Goal: Task Accomplishment & Management: Complete application form

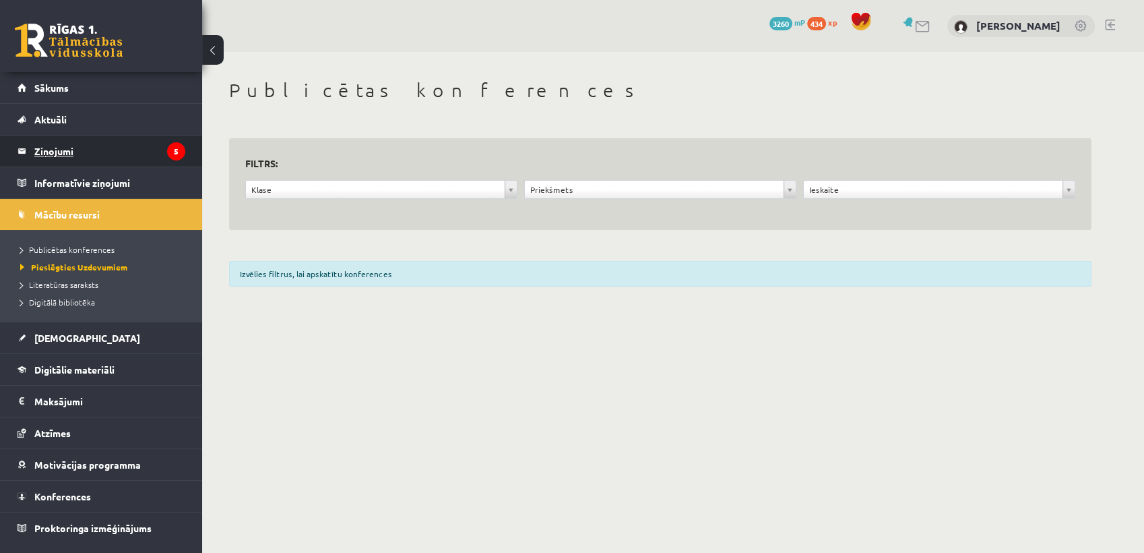
click at [143, 155] on legend "Ziņojumi 5" at bounding box center [109, 150] width 151 height 31
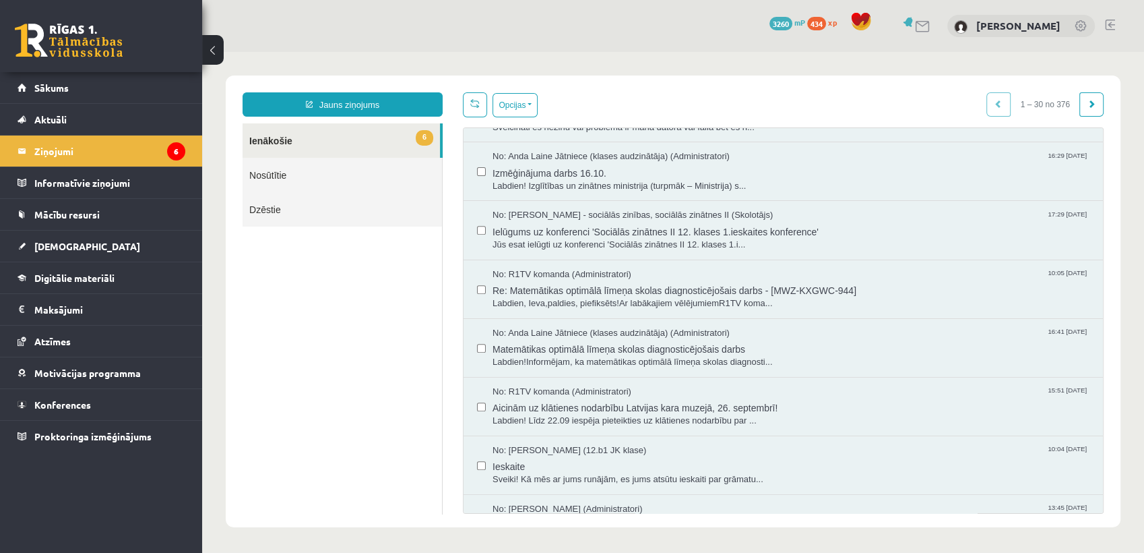
scroll to position [598, 0]
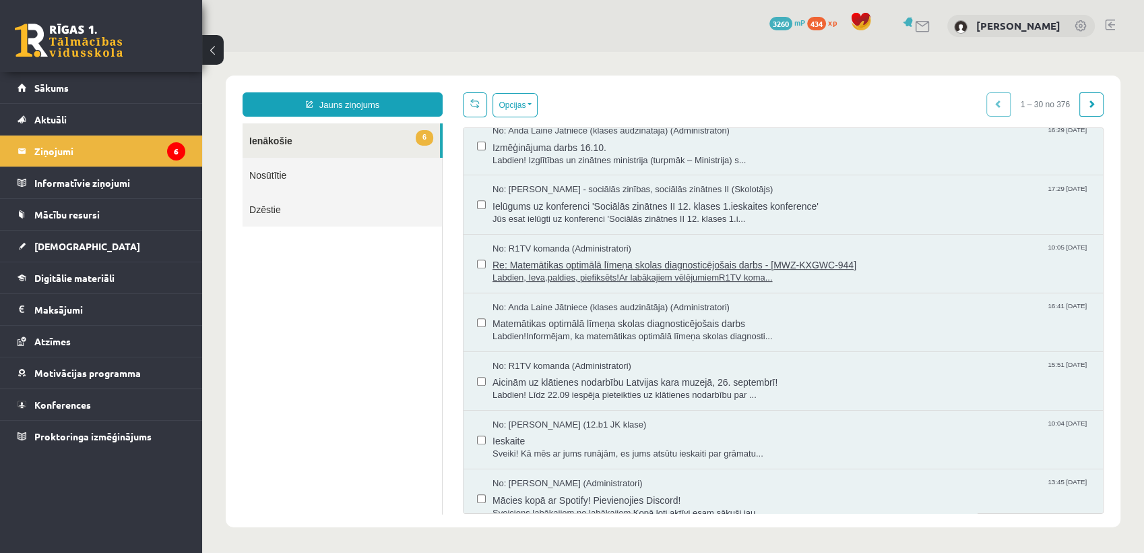
click at [611, 266] on span "Re: Matemātikas optimālā līmeņa skolas diagnosticējošais darbs - [MWZ-KXGWC-944]" at bounding box center [791, 263] width 597 height 17
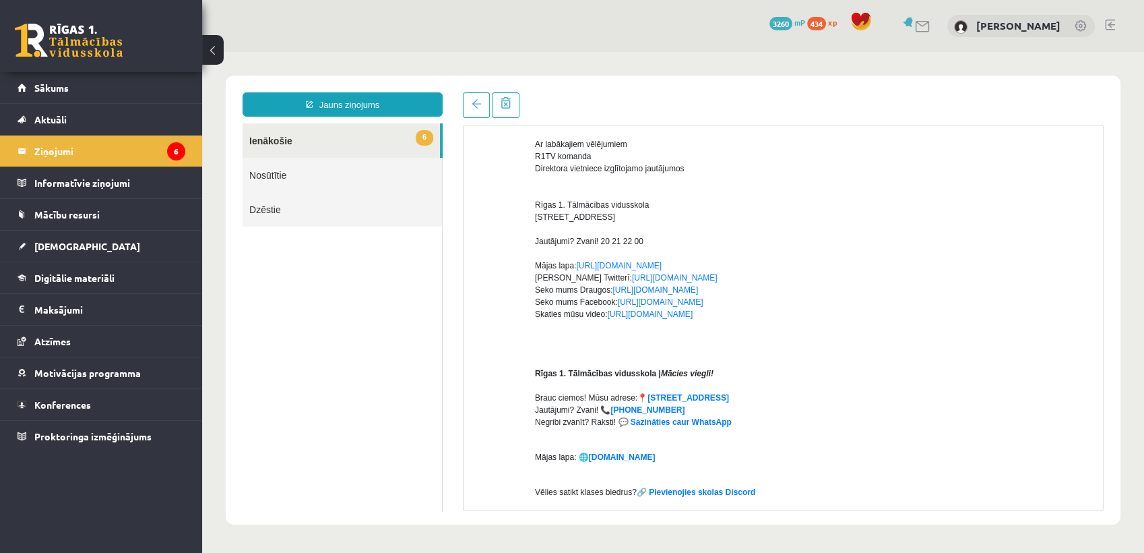
scroll to position [150, 0]
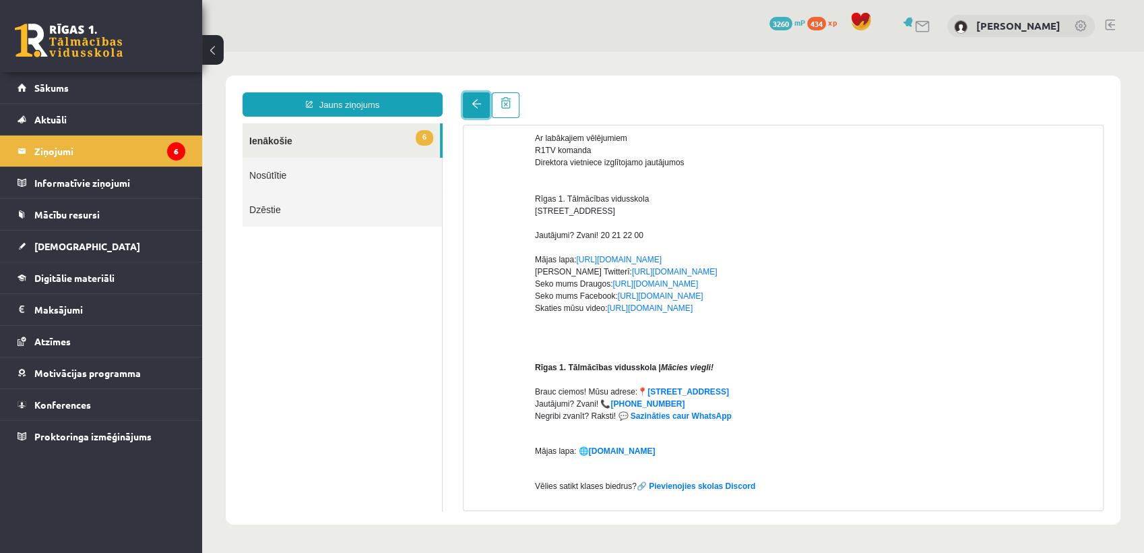
click at [474, 100] on span at bounding box center [476, 103] width 9 height 9
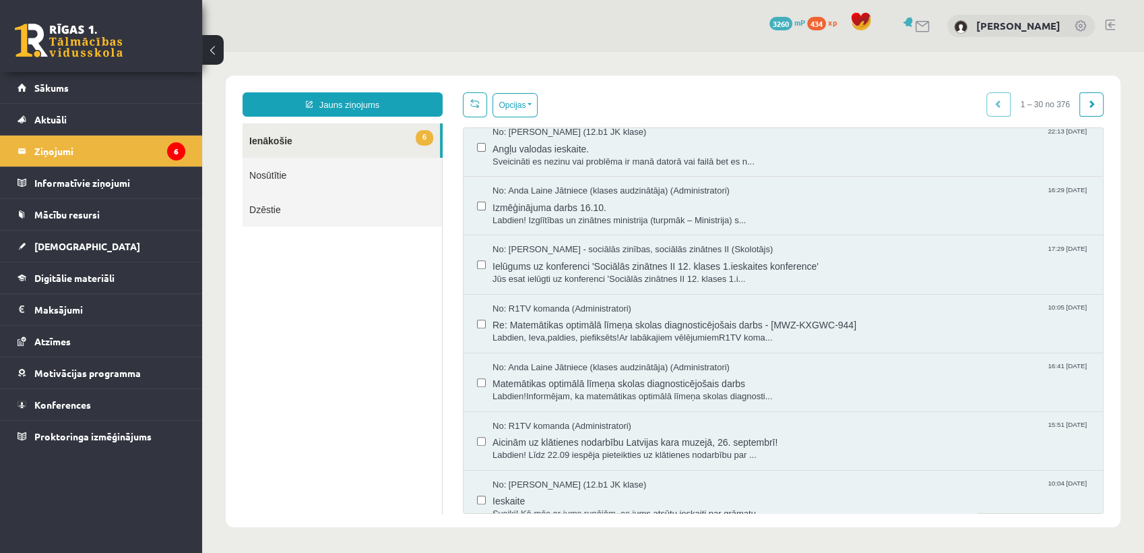
scroll to position [598, 0]
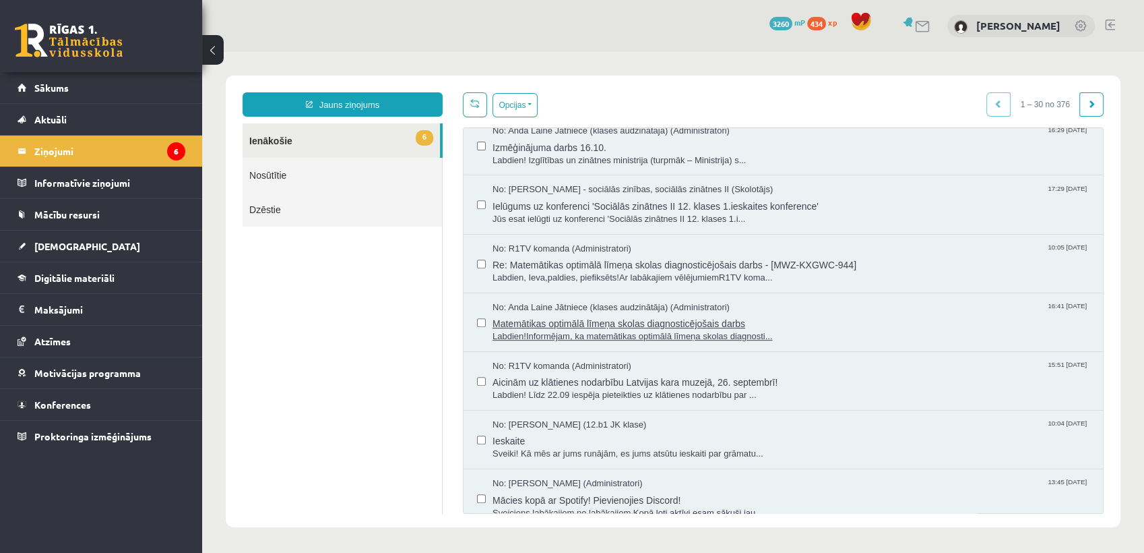
click at [608, 321] on span "Matemātikas optimālā līmeņa skolas diagnosticējošais darbs" at bounding box center [791, 321] width 597 height 17
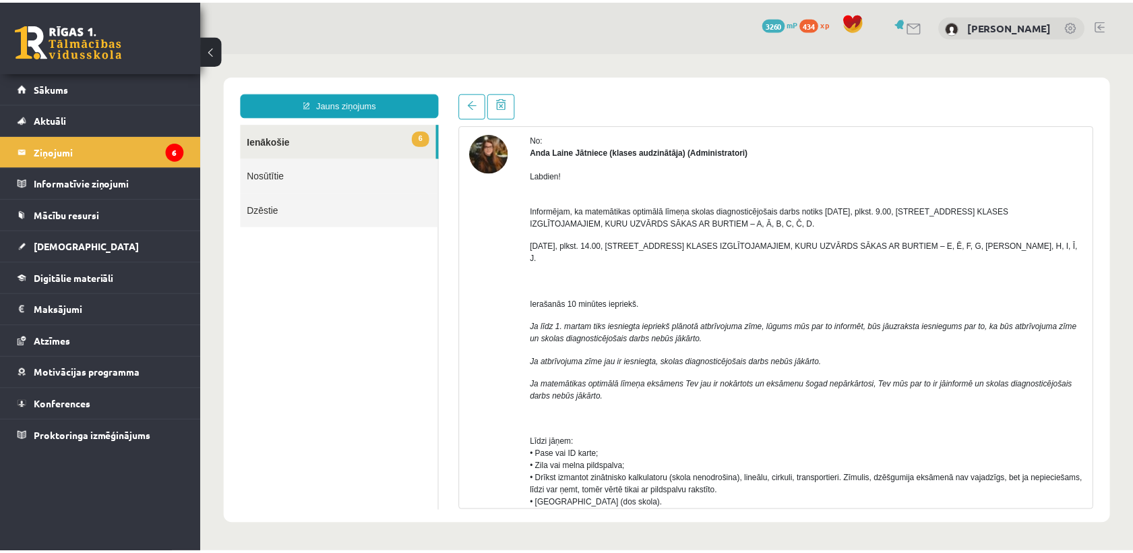
scroll to position [75, 0]
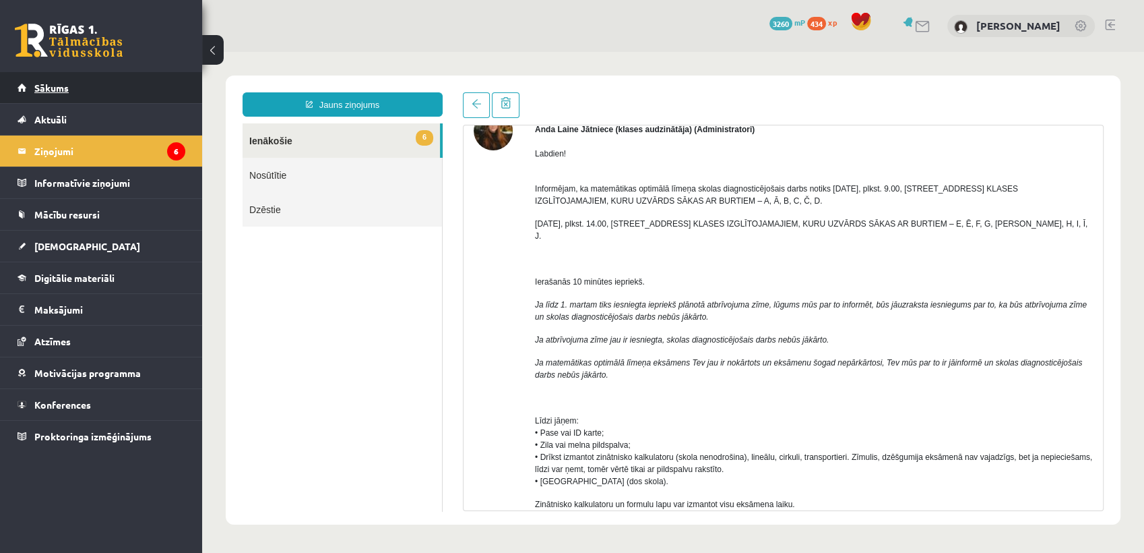
click at [51, 83] on span "Sākums" at bounding box center [51, 88] width 34 height 12
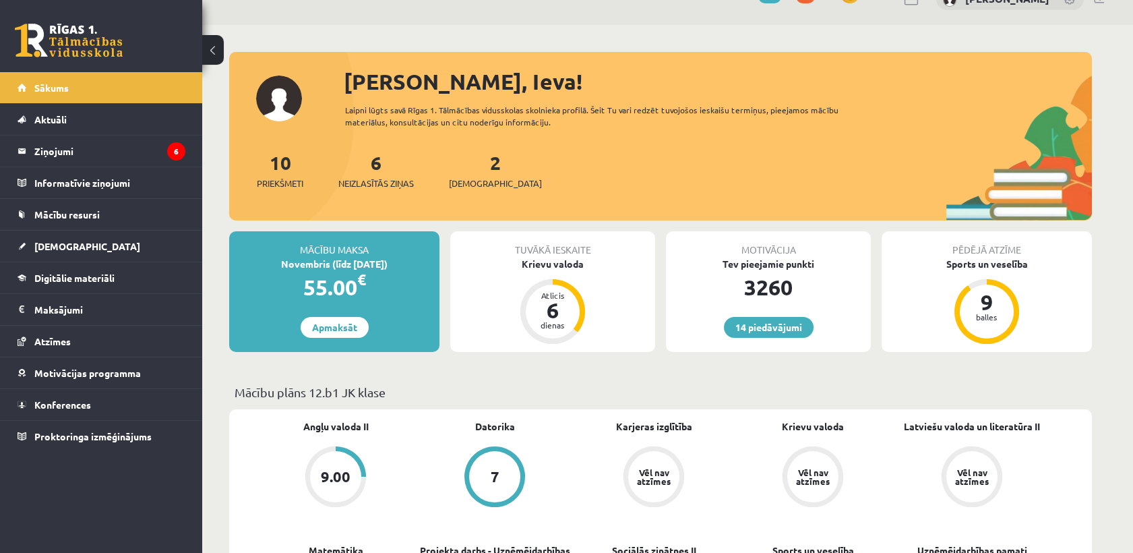
scroll to position [75, 0]
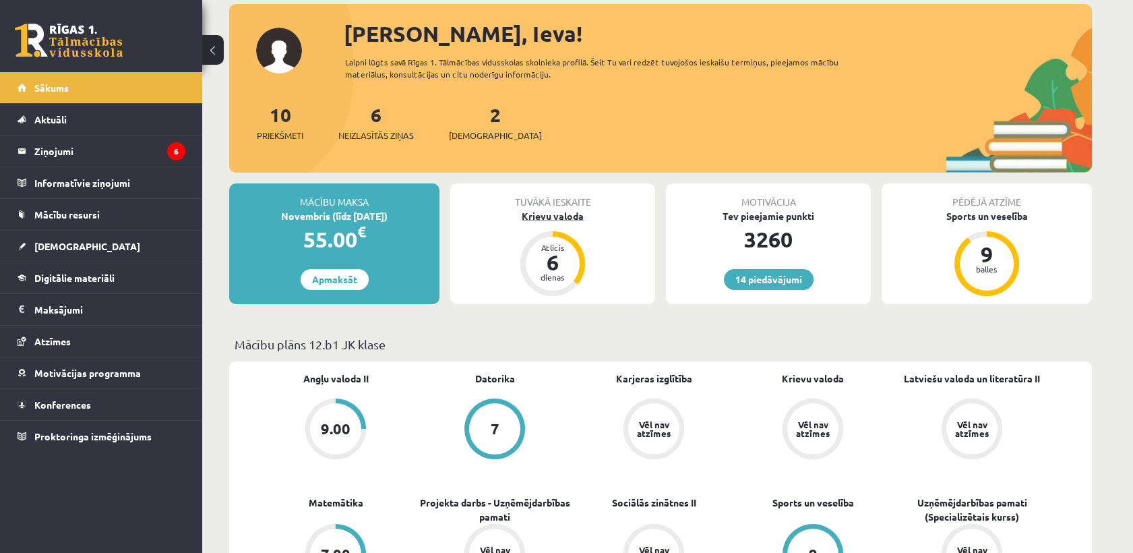
click at [550, 216] on div "Krievu valoda" at bounding box center [552, 216] width 205 height 14
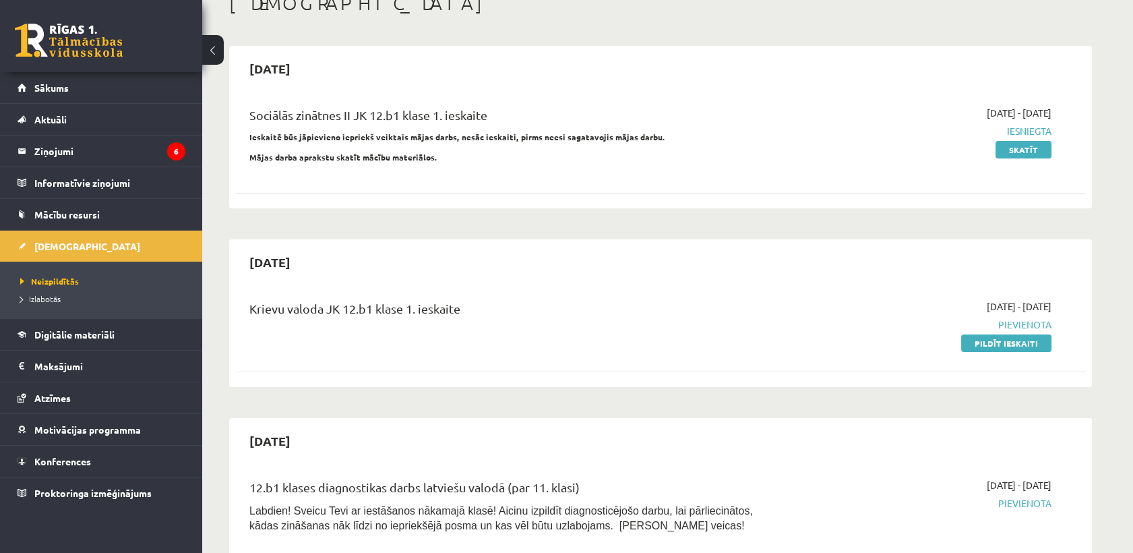
scroll to position [150, 0]
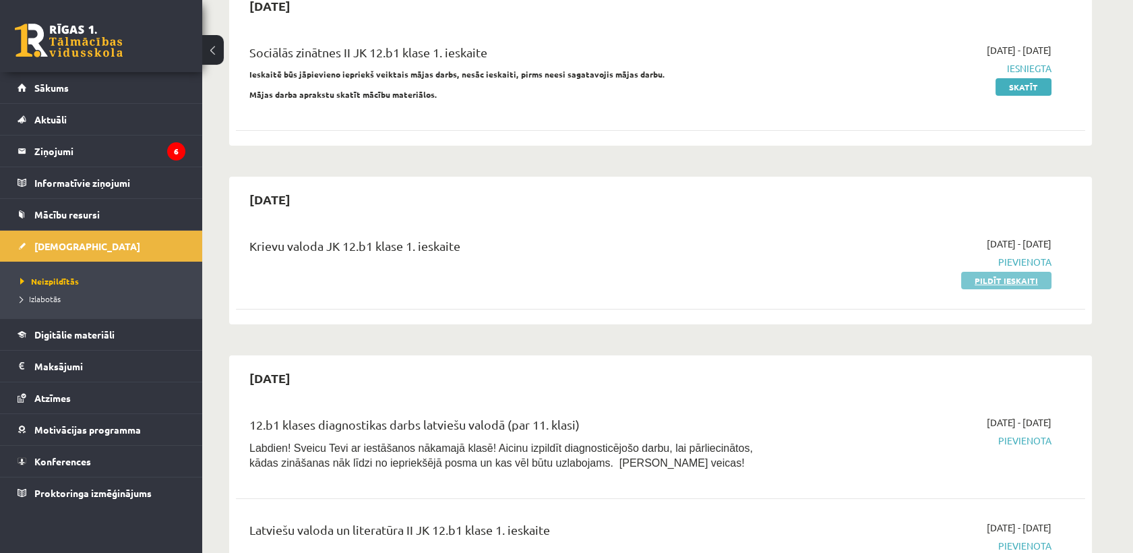
click at [1005, 283] on link "Pildīt ieskaiti" at bounding box center [1006, 281] width 90 height 18
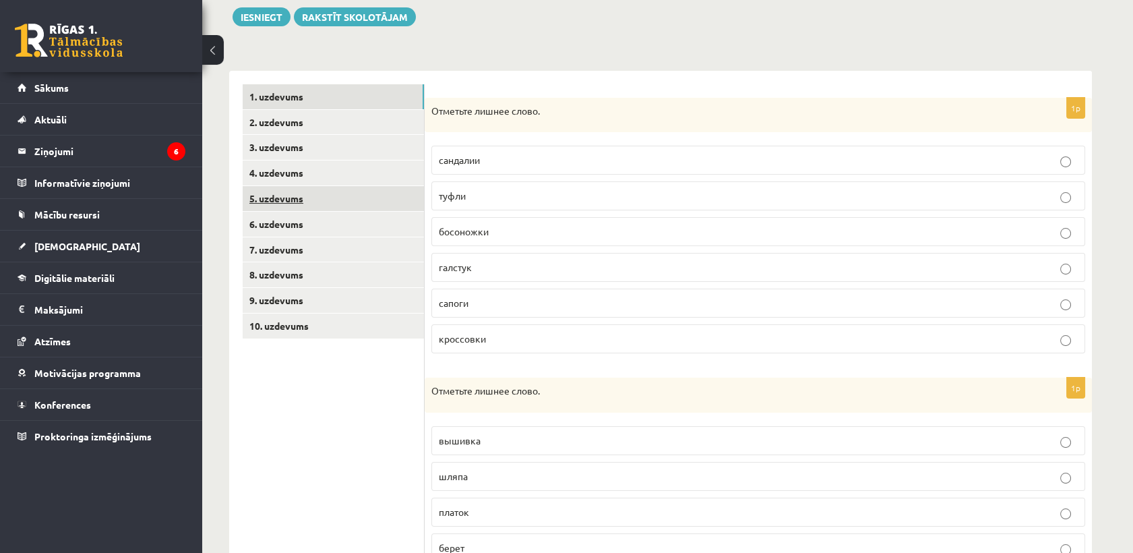
scroll to position [150, 0]
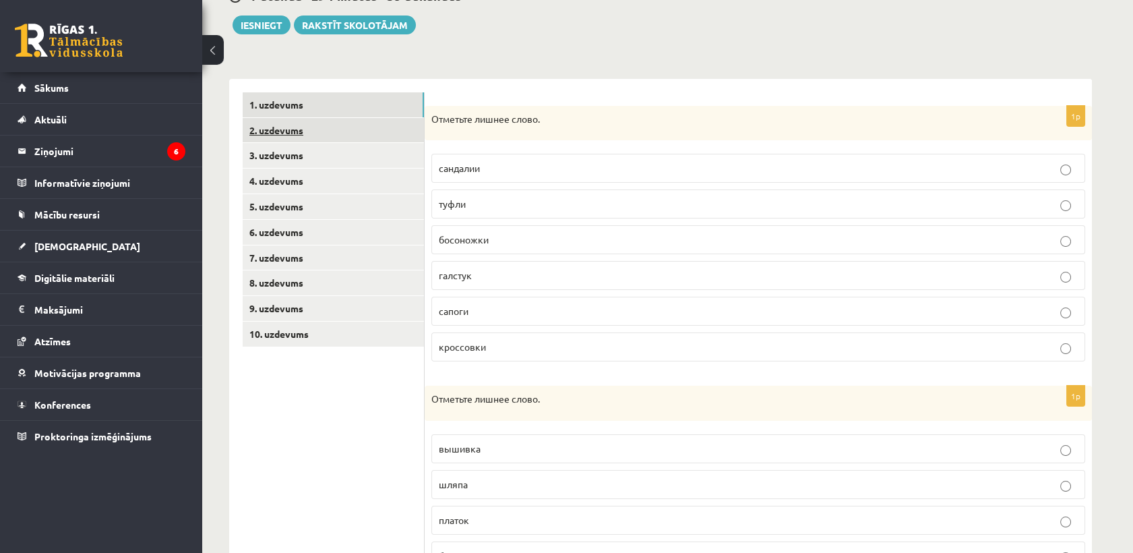
click at [346, 122] on link "2. uzdevums" at bounding box center [333, 130] width 181 height 25
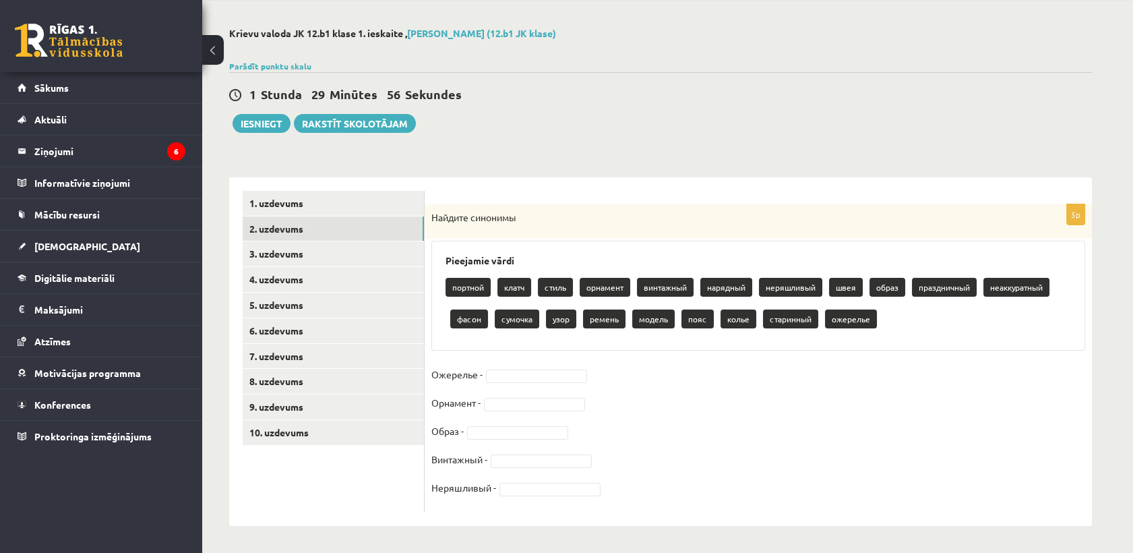
scroll to position [51, 0]
click at [312, 261] on link "3. uzdevums" at bounding box center [333, 253] width 181 height 25
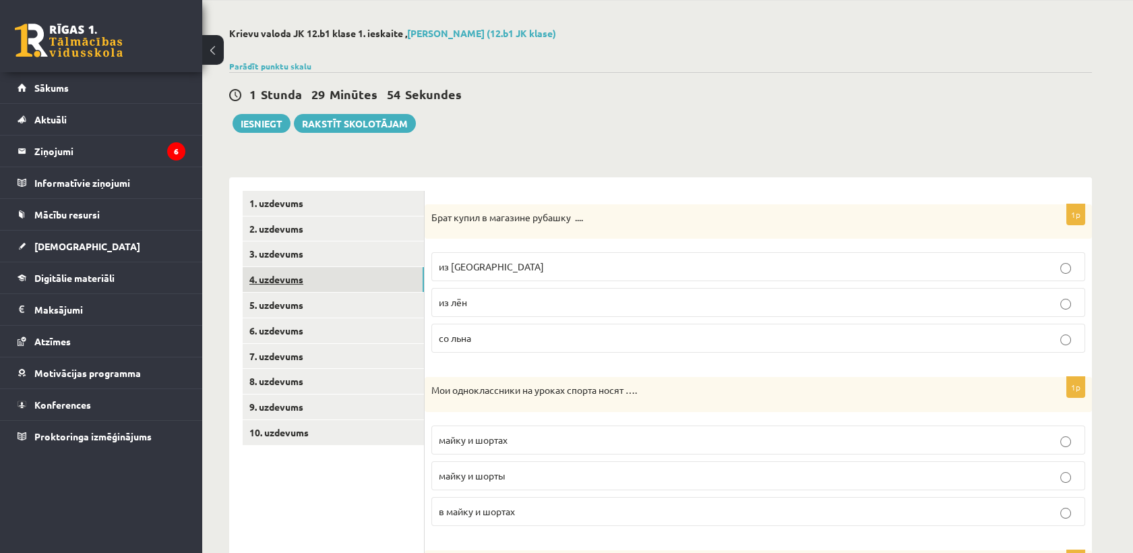
click at [309, 282] on link "4. uzdevums" at bounding box center [333, 279] width 181 height 25
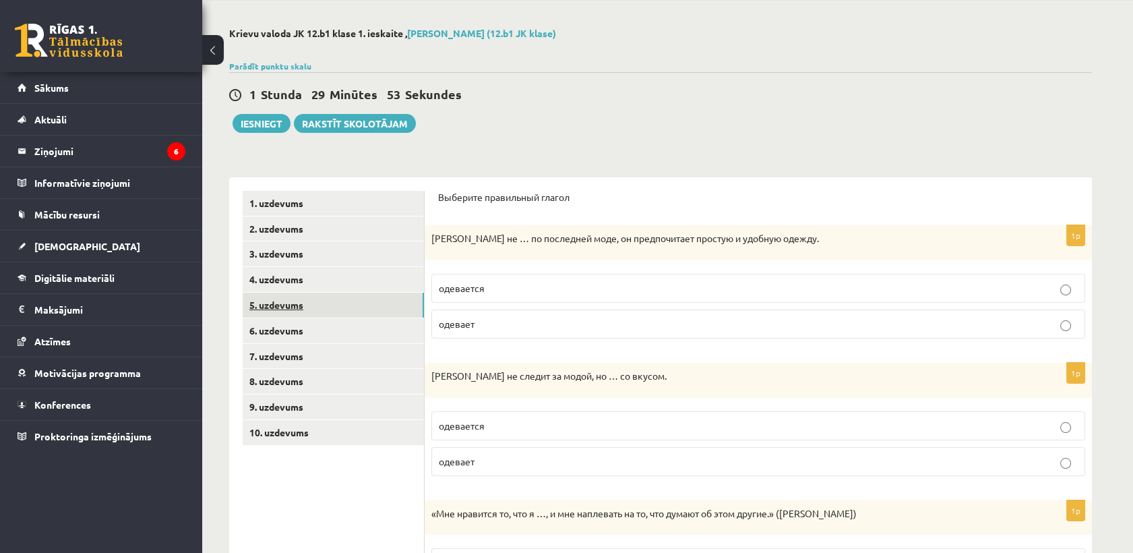
click at [304, 310] on link "5. uzdevums" at bounding box center [333, 304] width 181 height 25
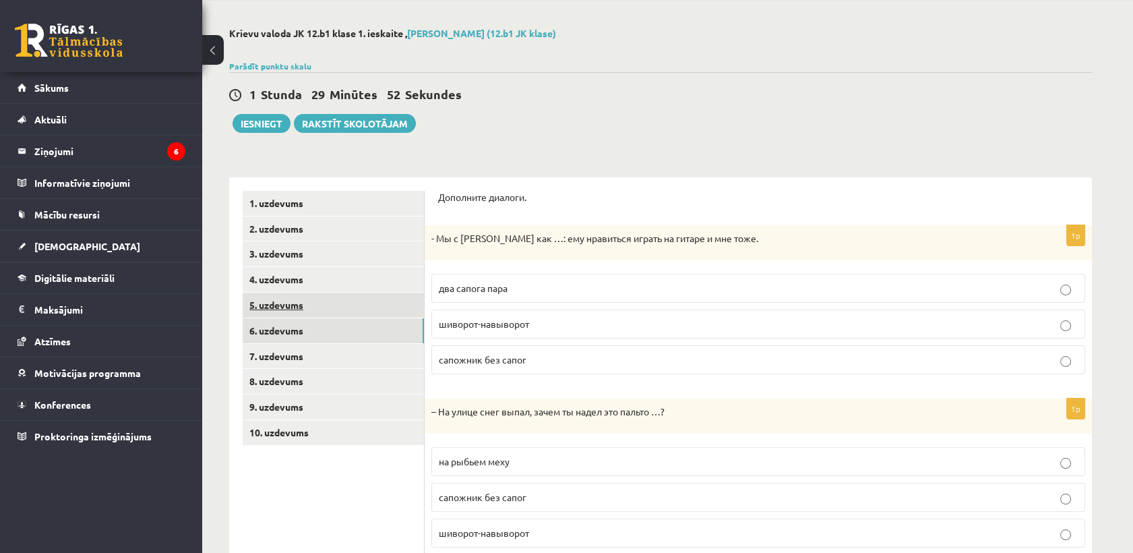
click at [303, 325] on link "6. uzdevums" at bounding box center [333, 330] width 181 height 25
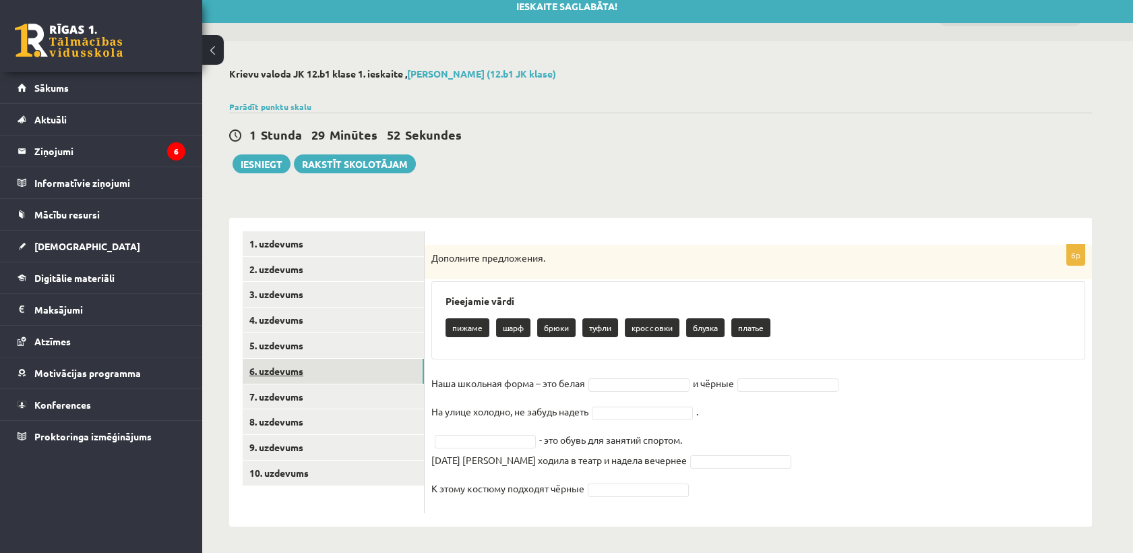
click at [307, 360] on link "6. uzdevums" at bounding box center [333, 370] width 181 height 25
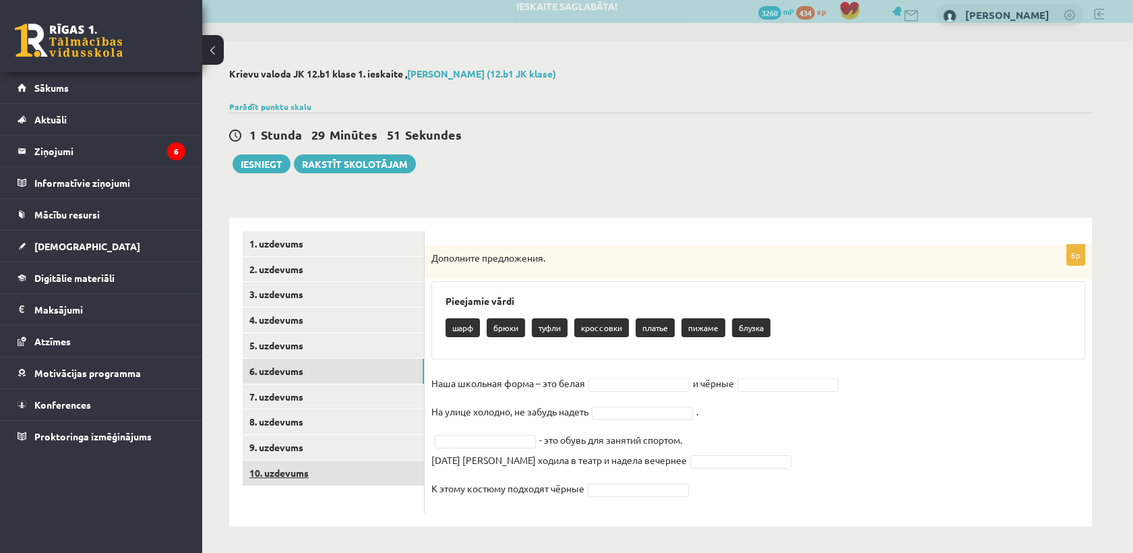
click at [307, 463] on link "10. uzdevums" at bounding box center [333, 472] width 181 height 25
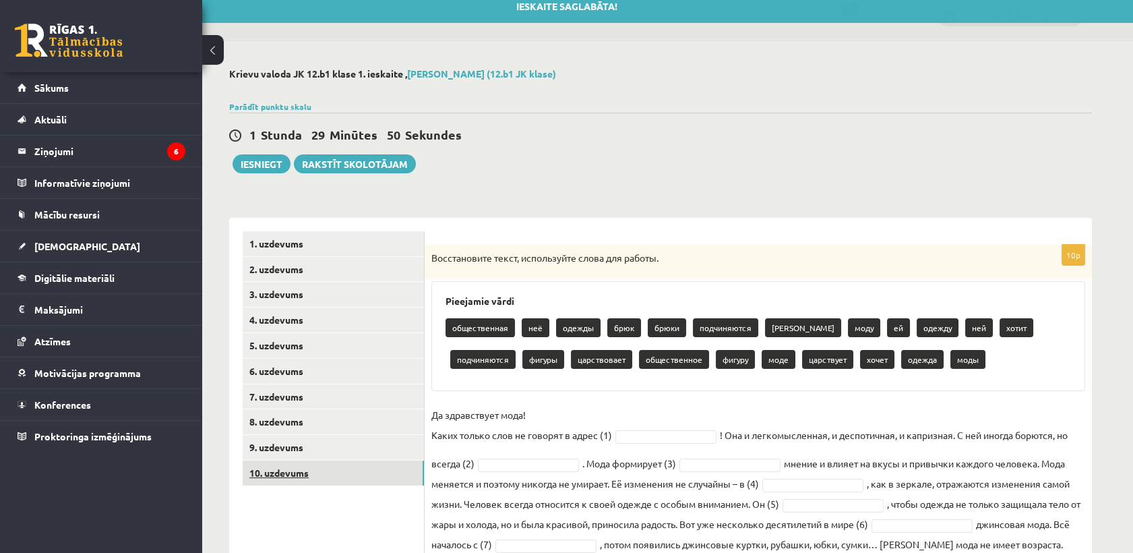
click at [307, 472] on link "10. uzdevums" at bounding box center [333, 472] width 181 height 25
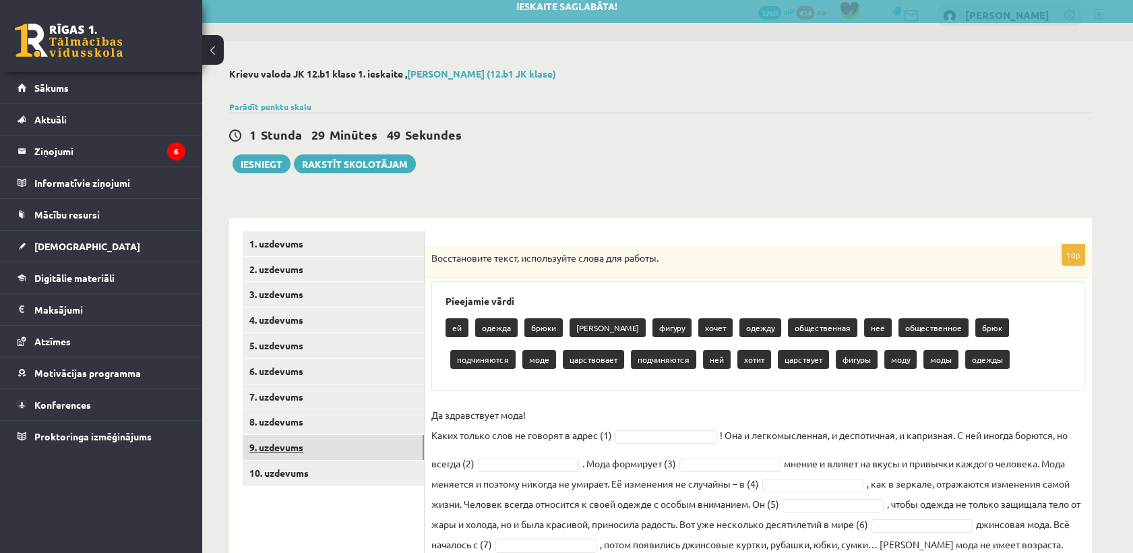
click at [299, 435] on link "9. uzdevums" at bounding box center [333, 447] width 181 height 25
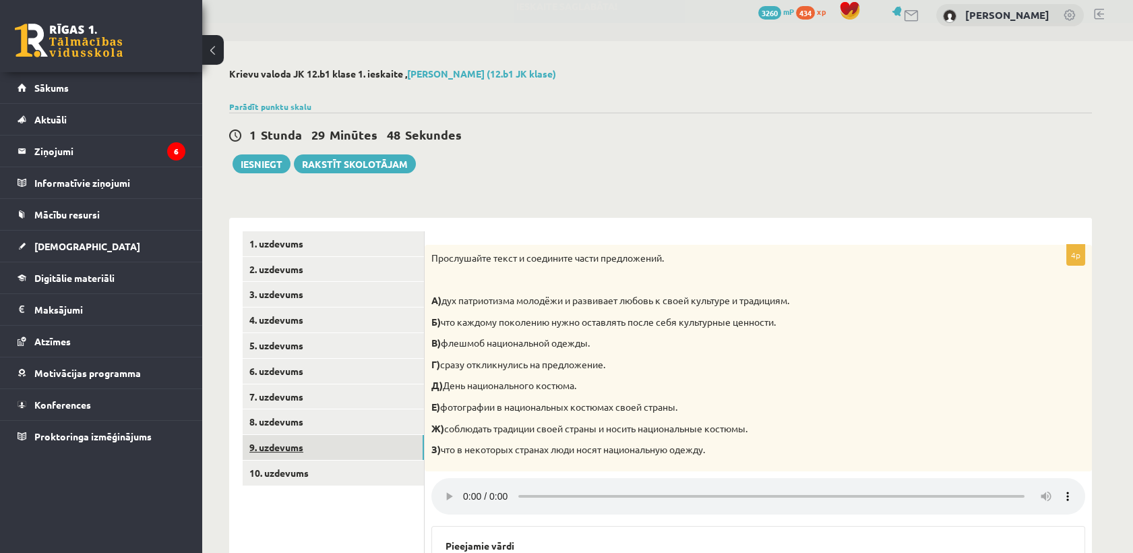
click at [300, 441] on link "9. uzdevums" at bounding box center [333, 447] width 181 height 25
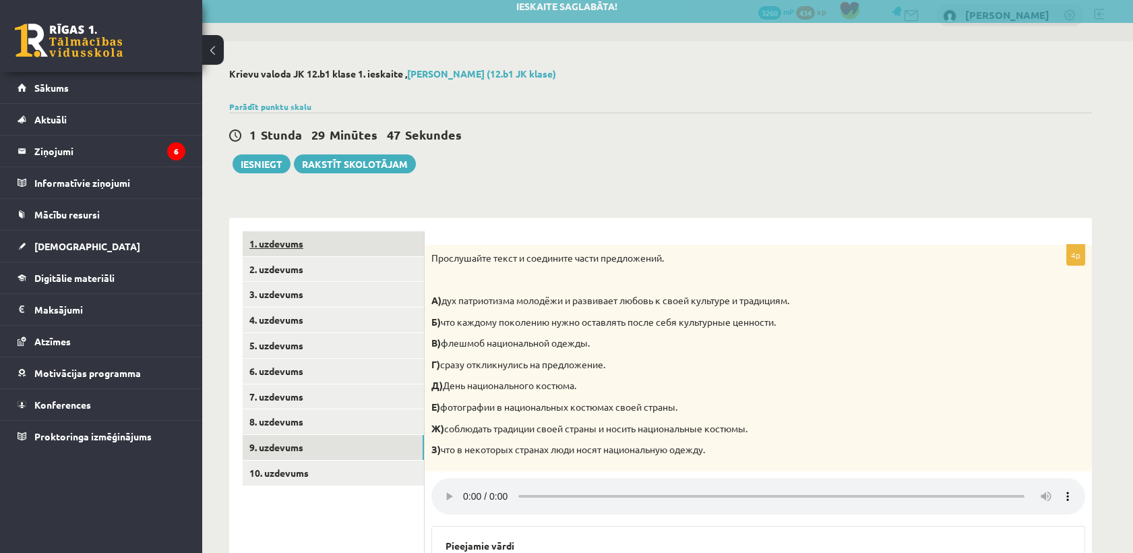
click at [293, 245] on link "1. uzdevums" at bounding box center [333, 243] width 181 height 25
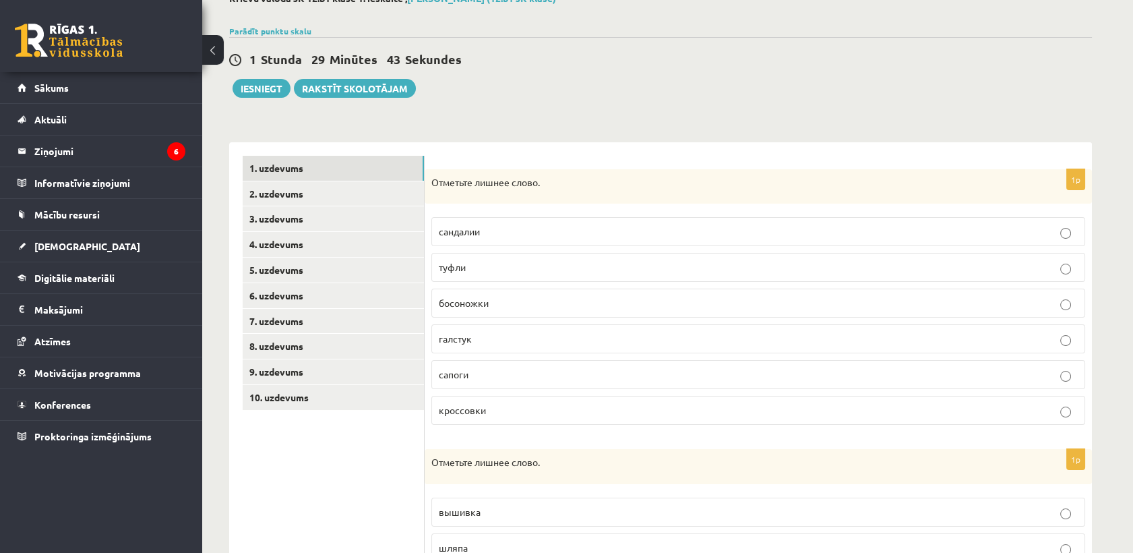
scroll to position [161, 0]
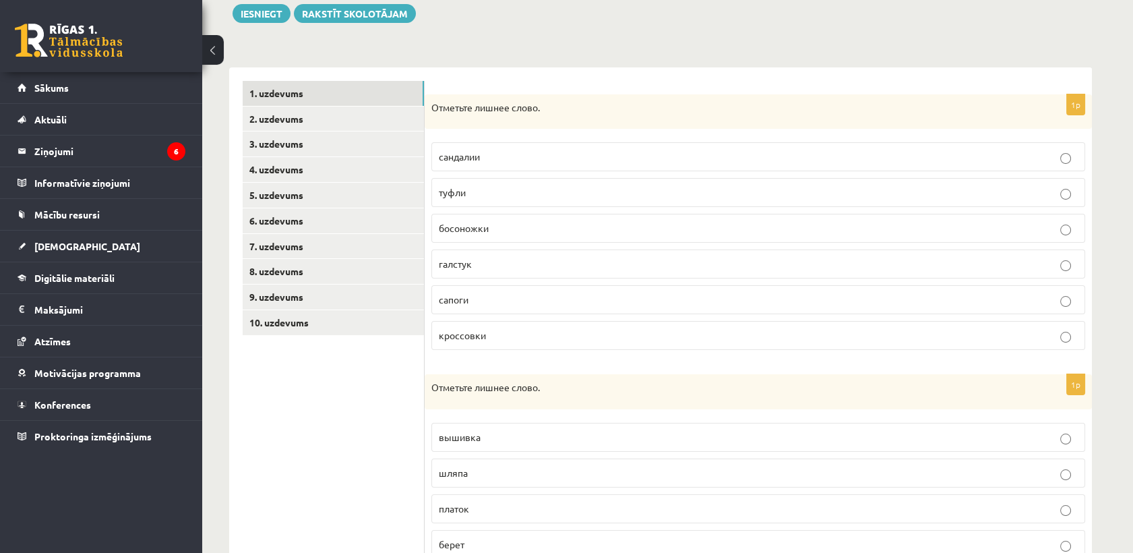
click at [517, 275] on label "галстук" at bounding box center [758, 263] width 654 height 29
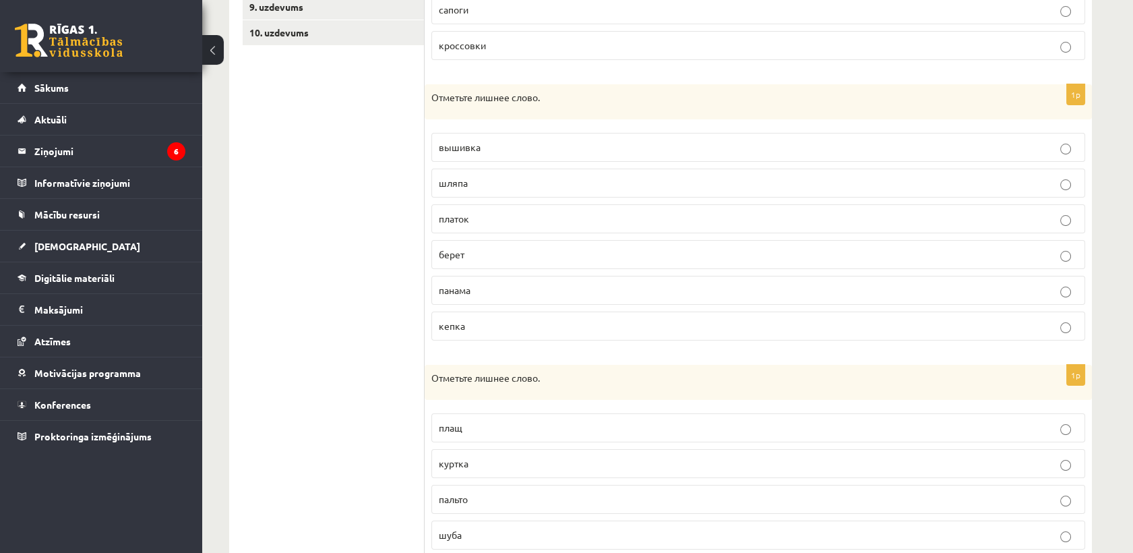
scroll to position [460, 0]
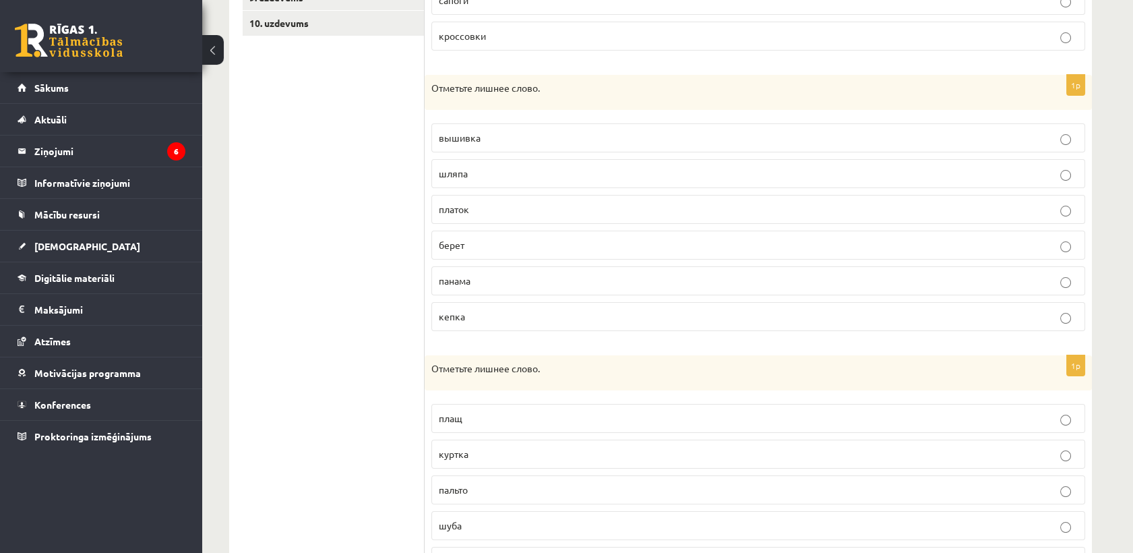
click at [530, 131] on p "вышивка" at bounding box center [758, 138] width 639 height 14
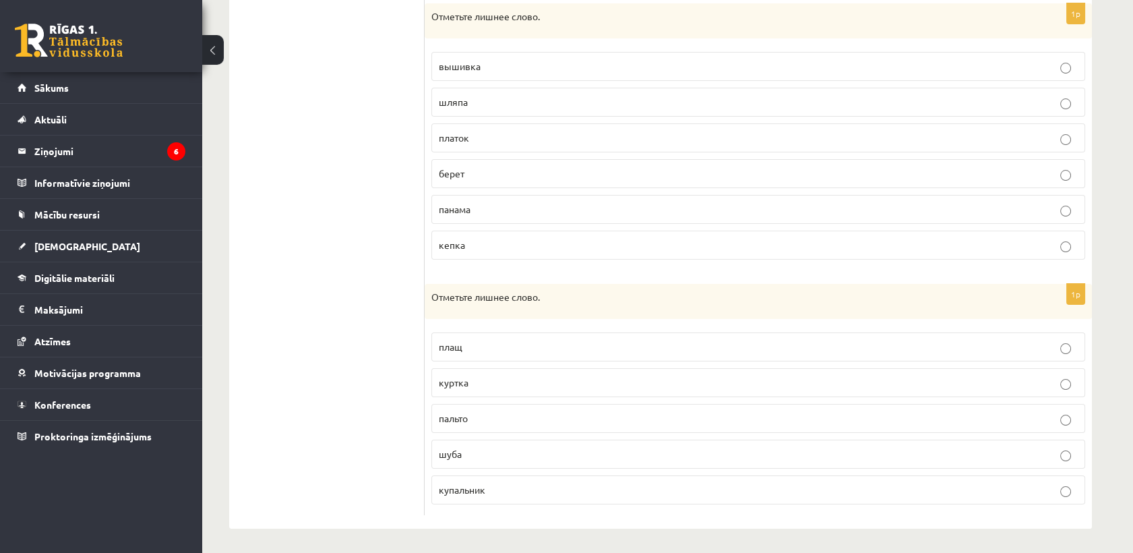
click at [509, 482] on p "купальник" at bounding box center [758, 489] width 639 height 14
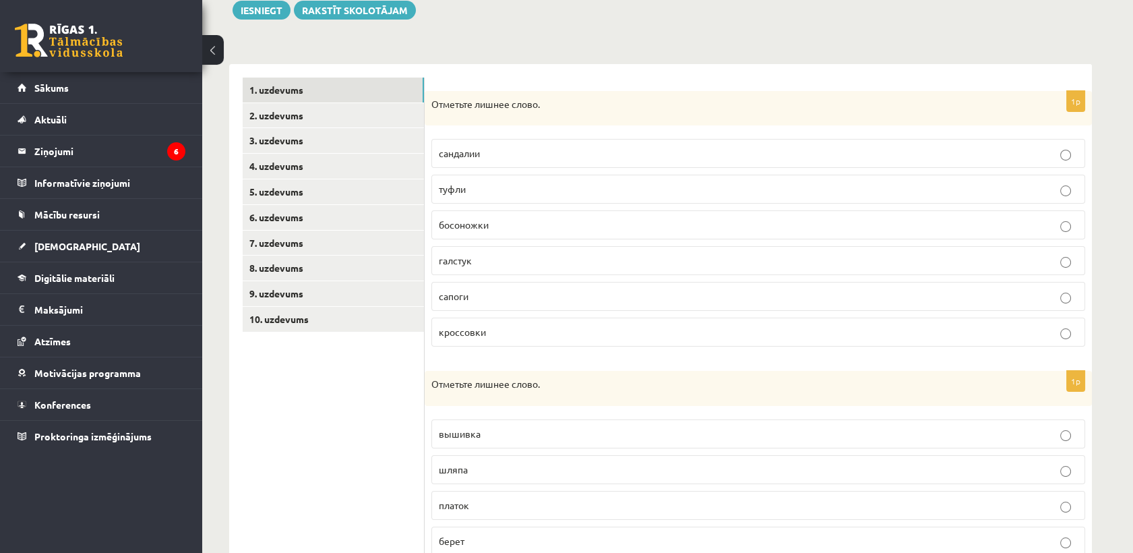
scroll to position [157, 0]
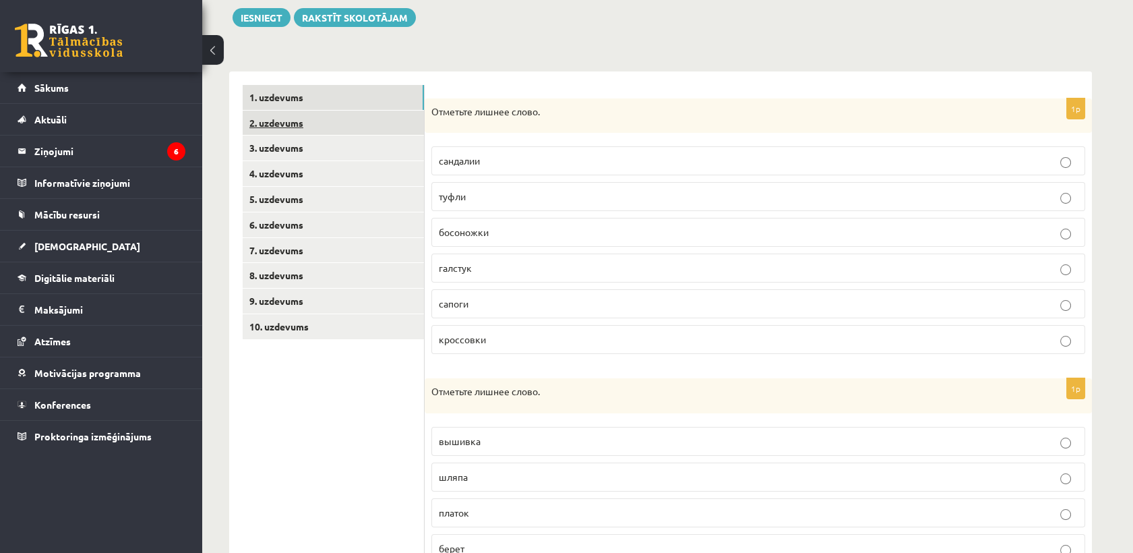
click at [359, 115] on link "2. uzdevums" at bounding box center [333, 123] width 181 height 25
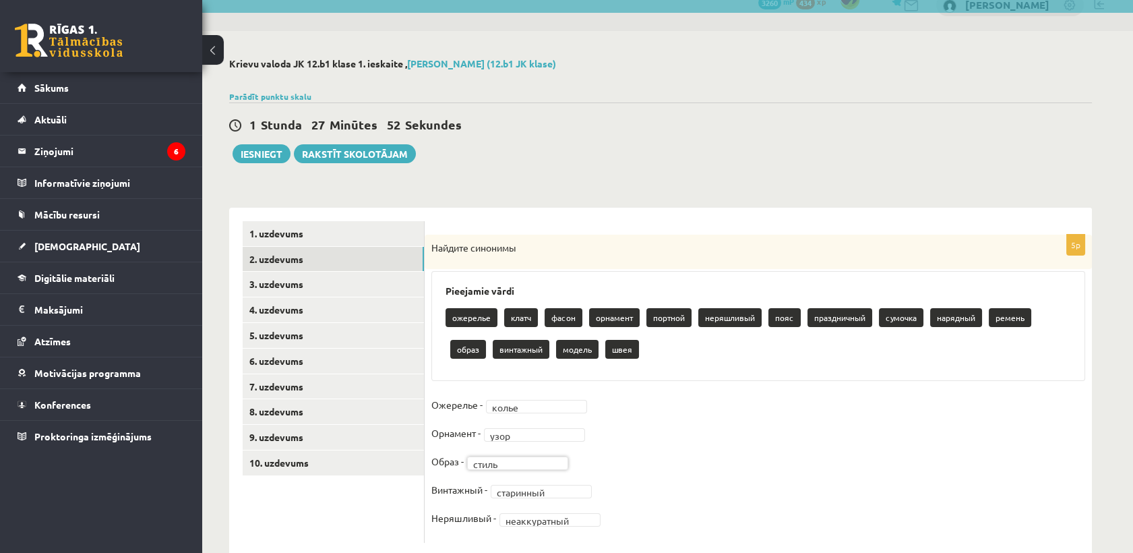
scroll to position [51, 0]
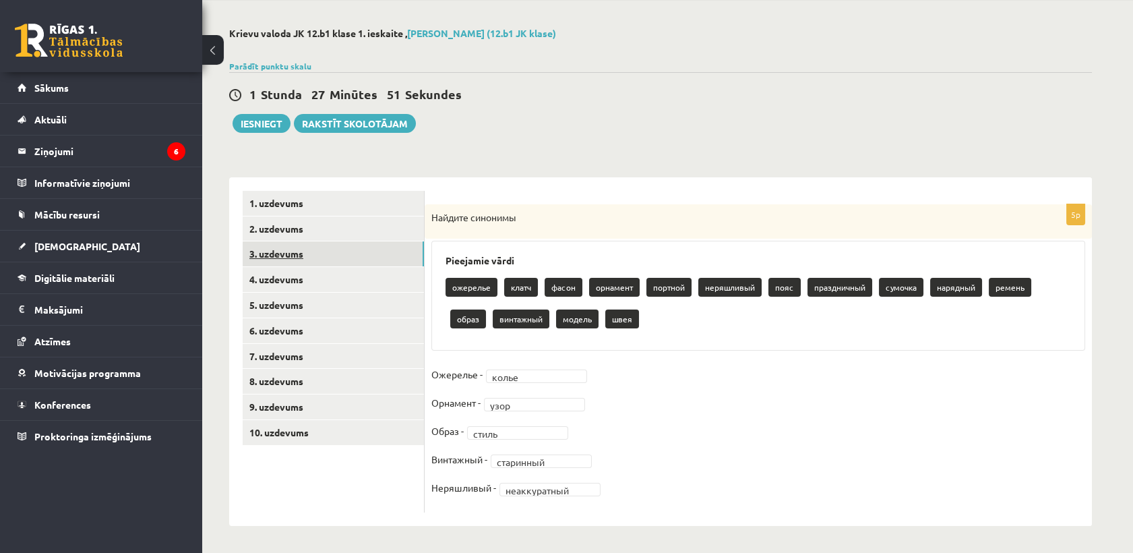
click at [377, 242] on link "3. uzdevums" at bounding box center [333, 253] width 181 height 25
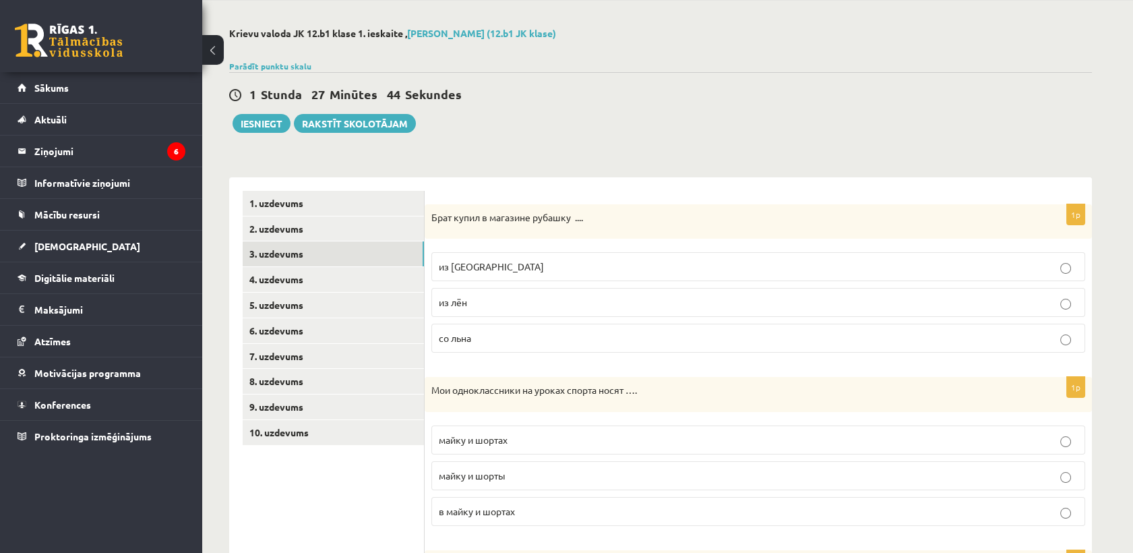
click at [528, 264] on p "из льна" at bounding box center [758, 266] width 639 height 14
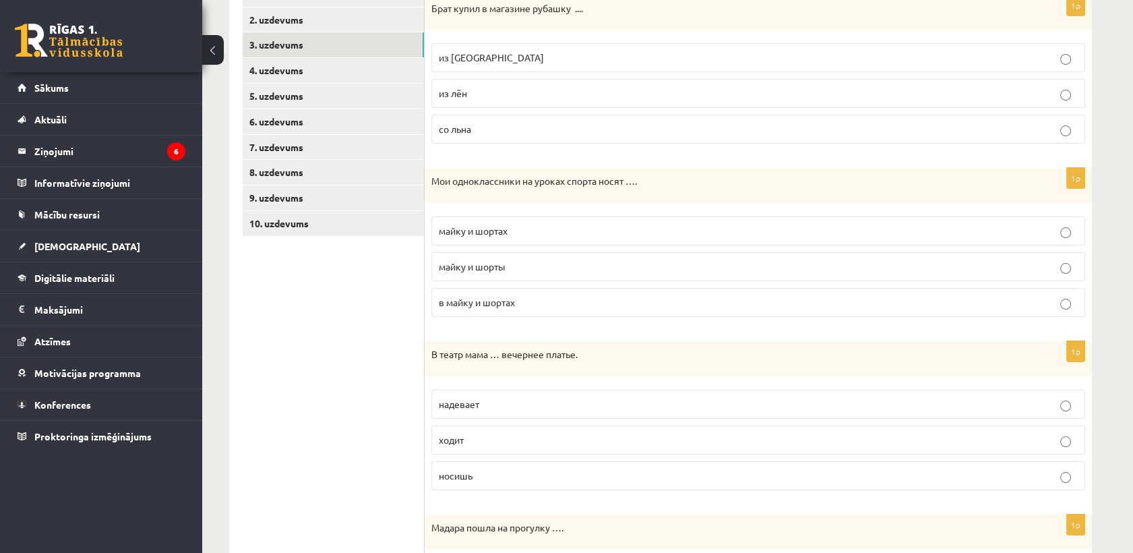
scroll to position [276, 0]
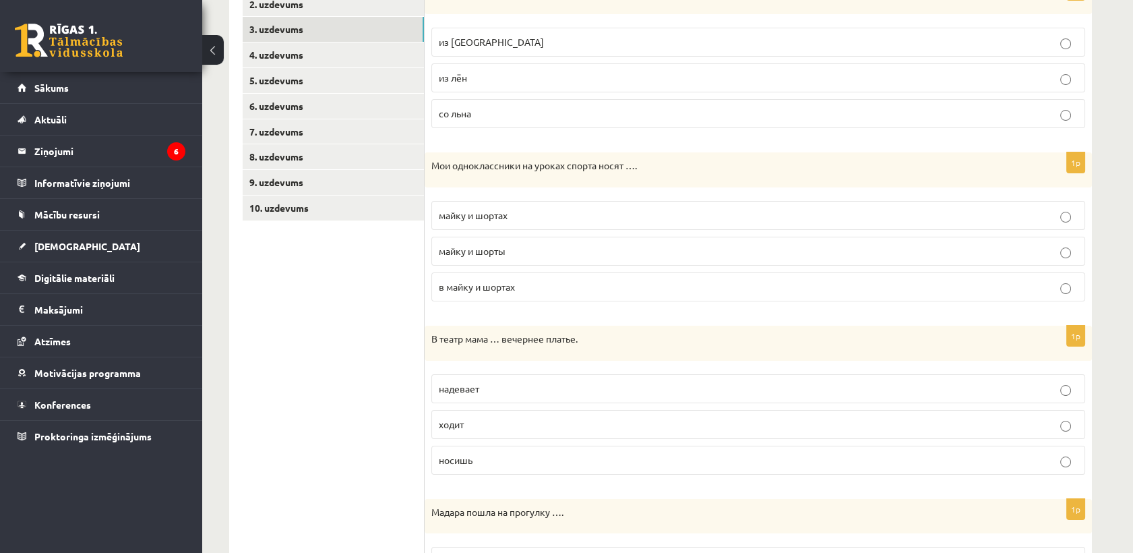
click at [497, 213] on span "майку и шортах" at bounding box center [473, 215] width 69 height 12
click at [508, 253] on p "майку и шорты" at bounding box center [758, 251] width 639 height 14
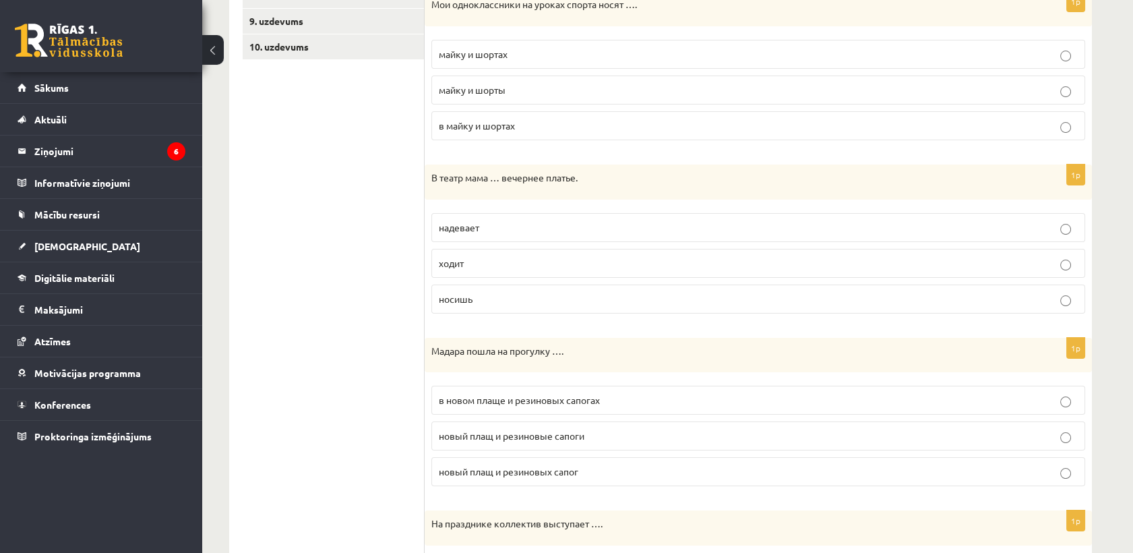
scroll to position [501, 0]
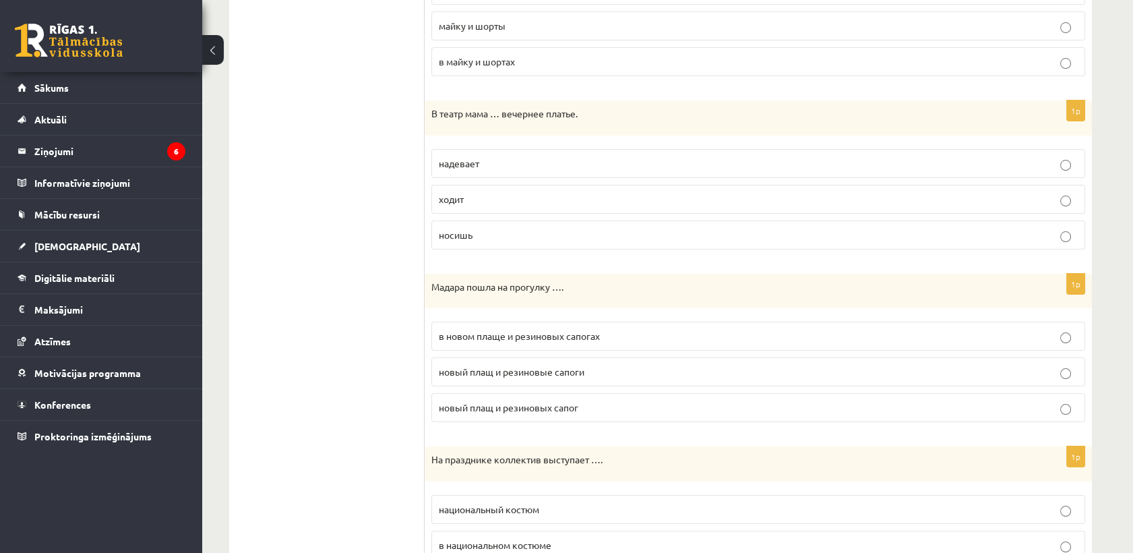
click at [518, 192] on p "ходит" at bounding box center [758, 199] width 639 height 14
click at [528, 162] on p "надевает" at bounding box center [758, 163] width 639 height 14
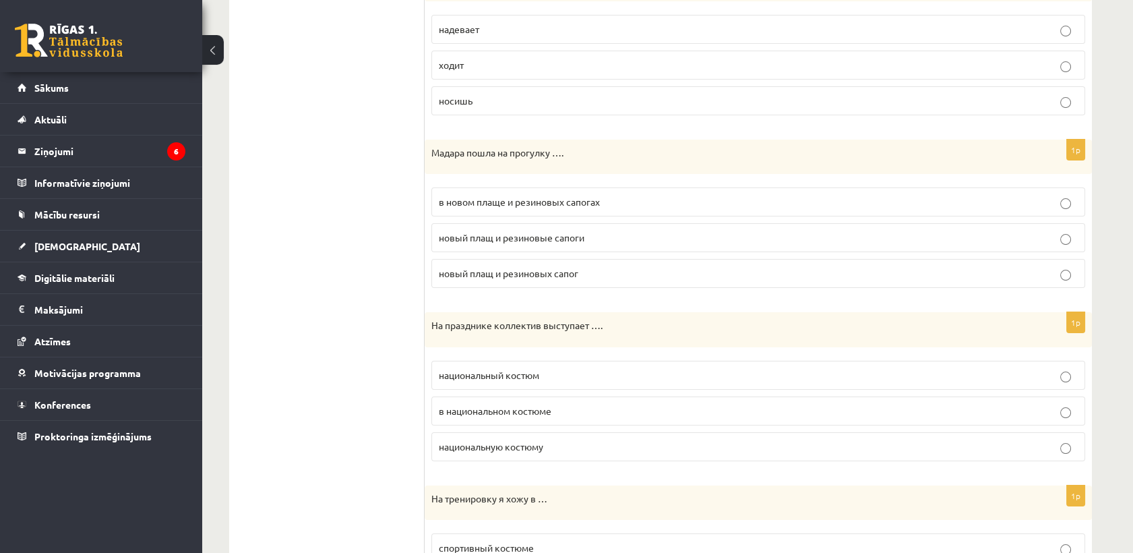
scroll to position [650, 0]
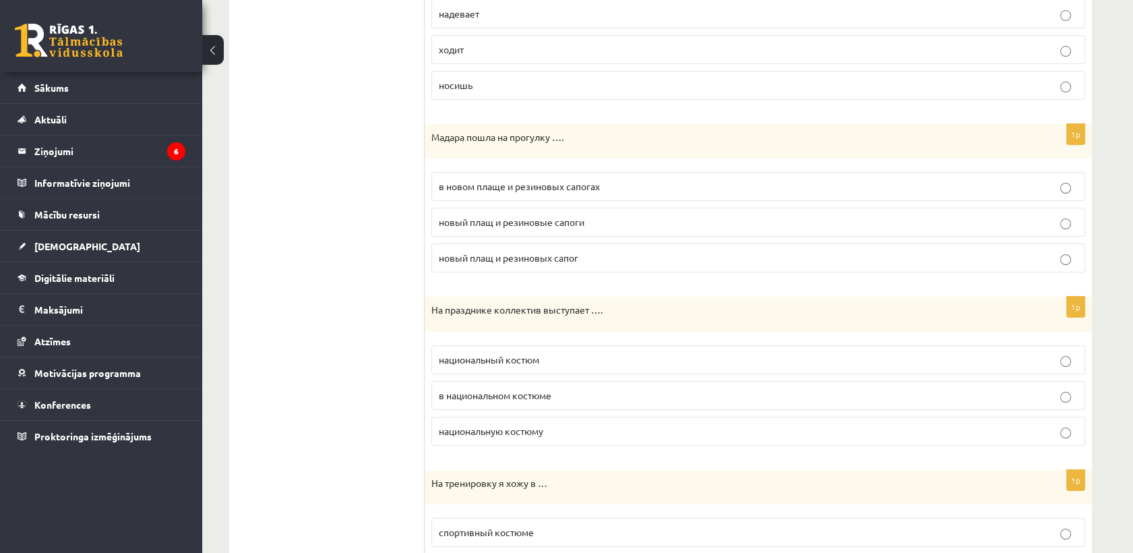
click at [535, 192] on label "в новом плаще и резиновых сапогах" at bounding box center [758, 186] width 654 height 29
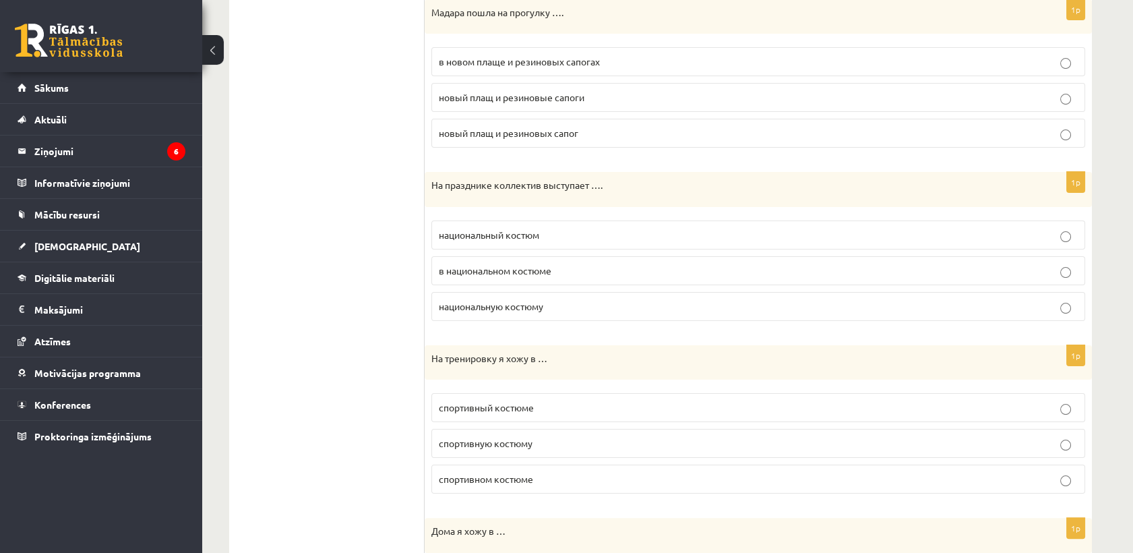
scroll to position [800, 0]
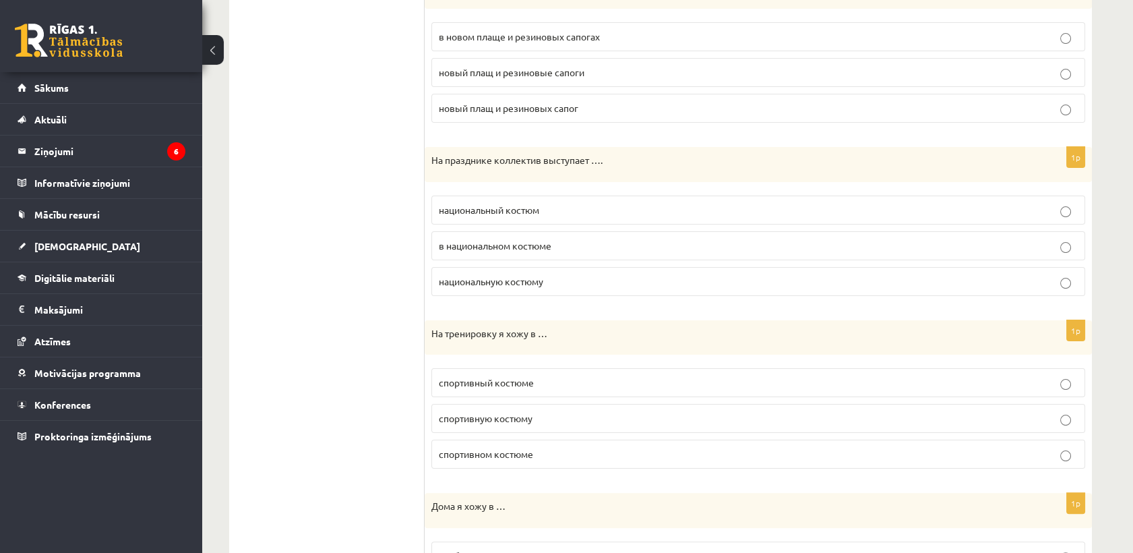
click at [536, 246] on span "в национальном костюме" at bounding box center [495, 245] width 113 height 12
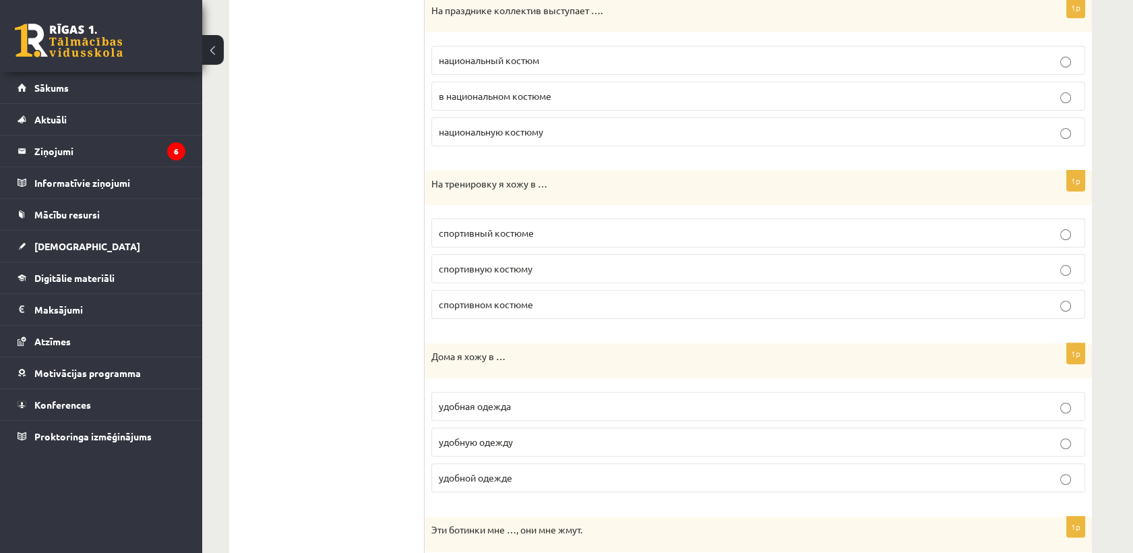
click at [536, 301] on p "спортивном костюме" at bounding box center [758, 304] width 639 height 14
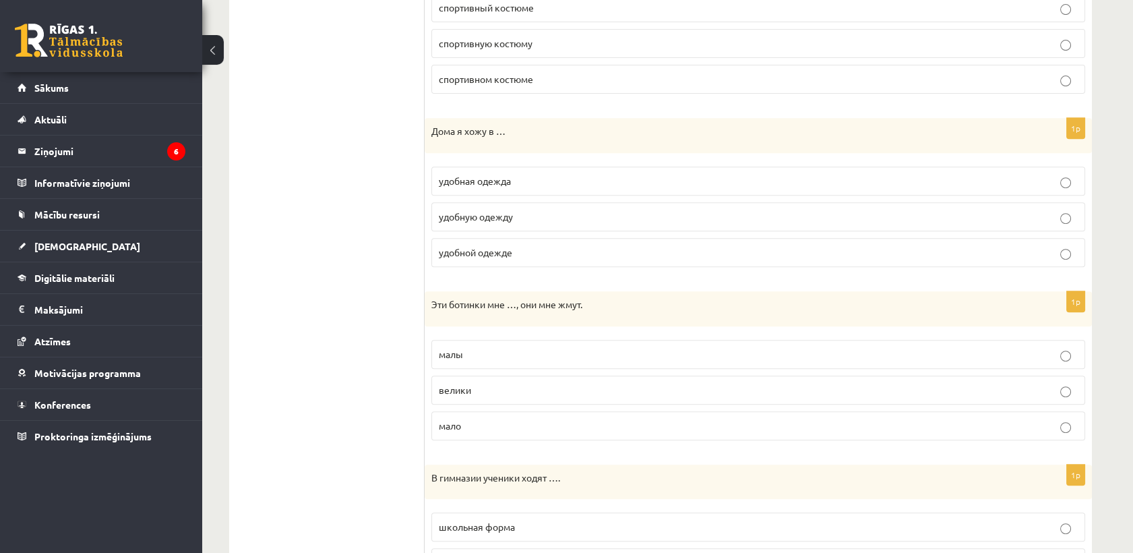
click at [506, 247] on span "удобной одежде" at bounding box center [475, 252] width 73 height 12
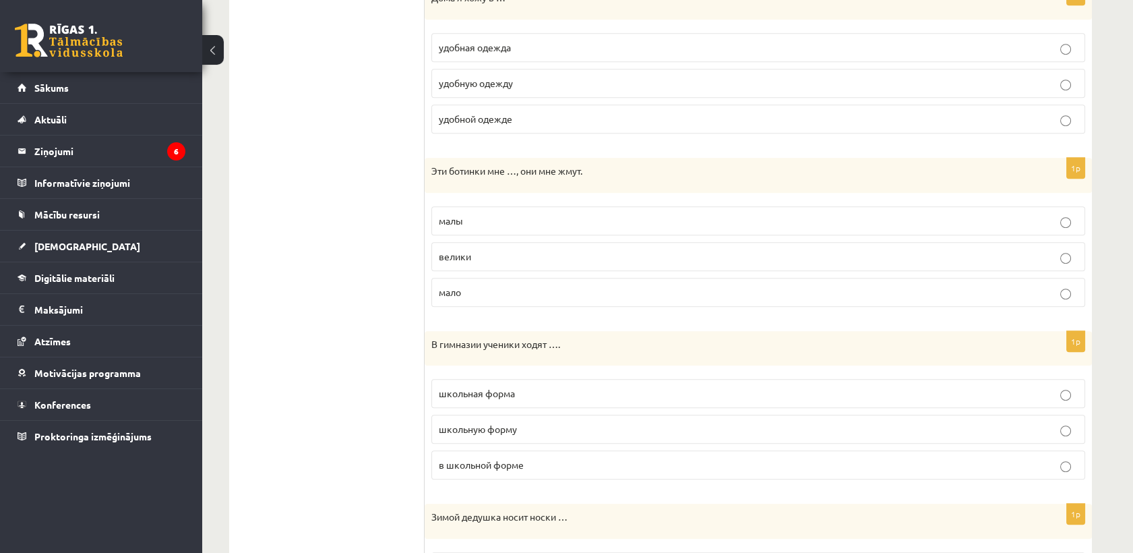
scroll to position [1324, 0]
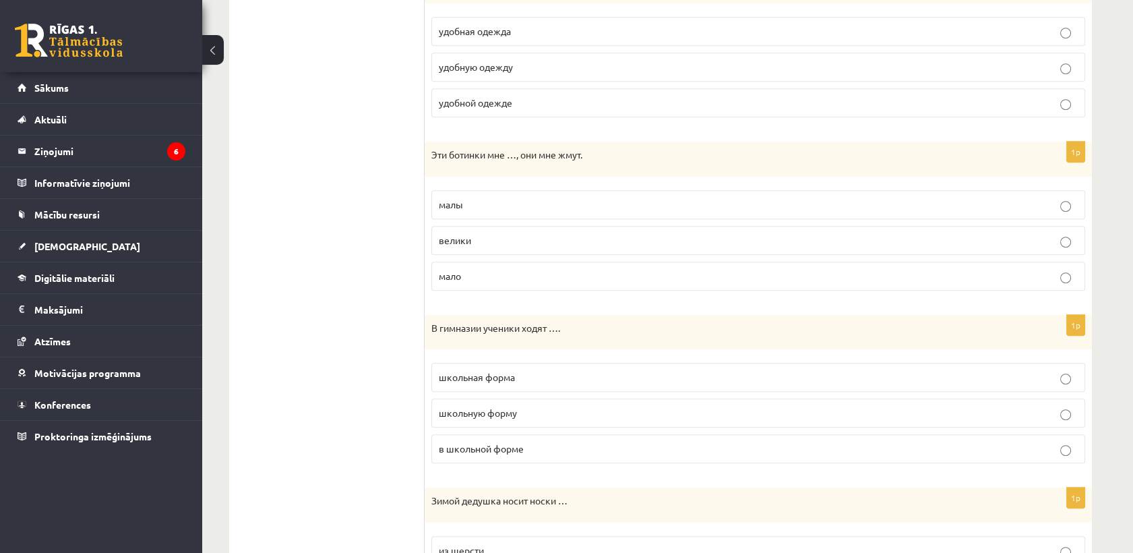
click at [505, 193] on label "малы" at bounding box center [758, 204] width 654 height 29
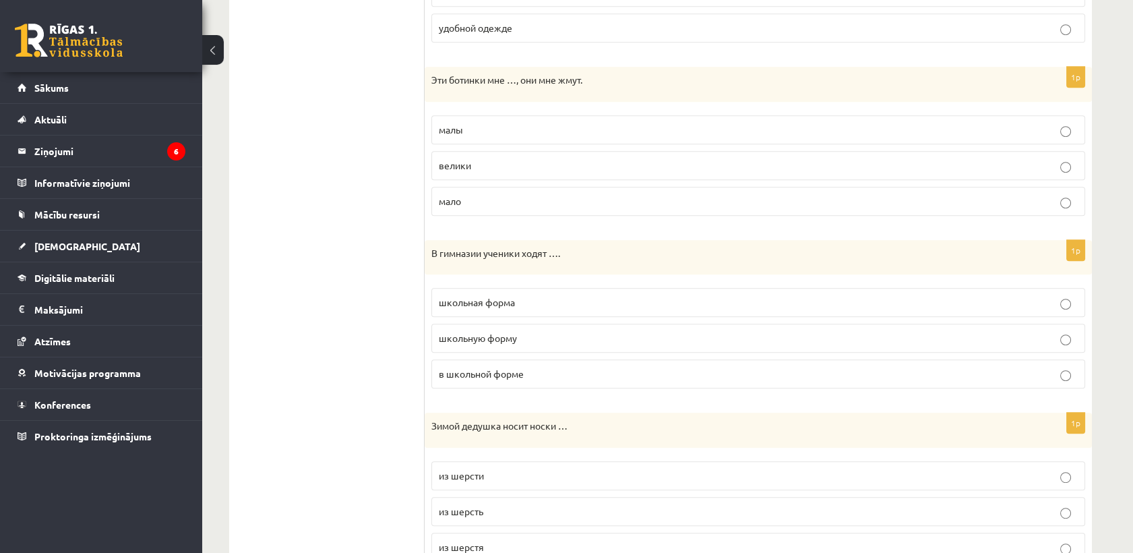
scroll to position [1454, 0]
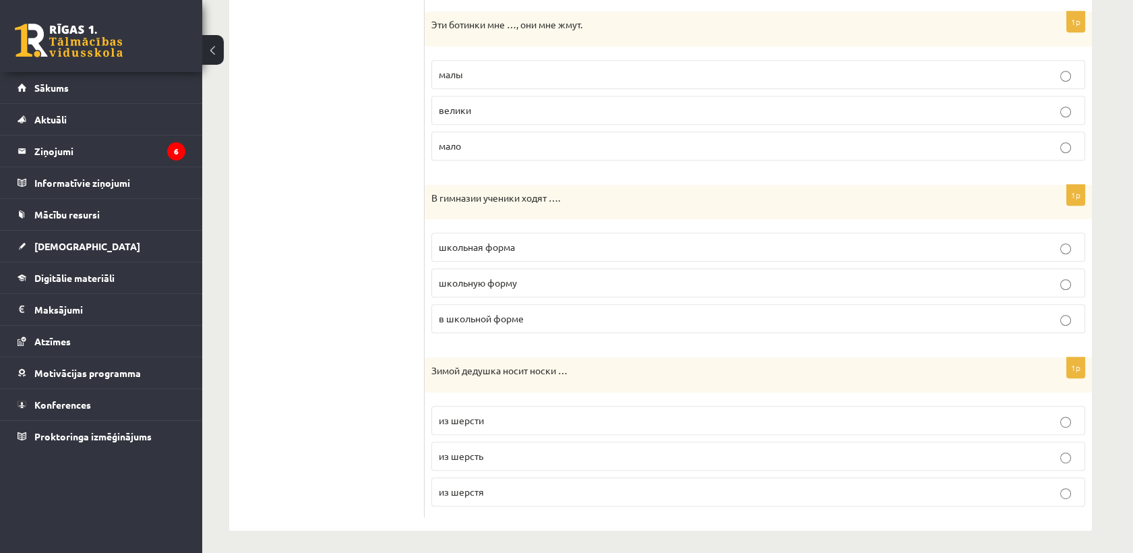
click at [532, 311] on p "в школьной форме" at bounding box center [758, 318] width 639 height 14
click at [499, 408] on label "из шерсти" at bounding box center [758, 420] width 654 height 29
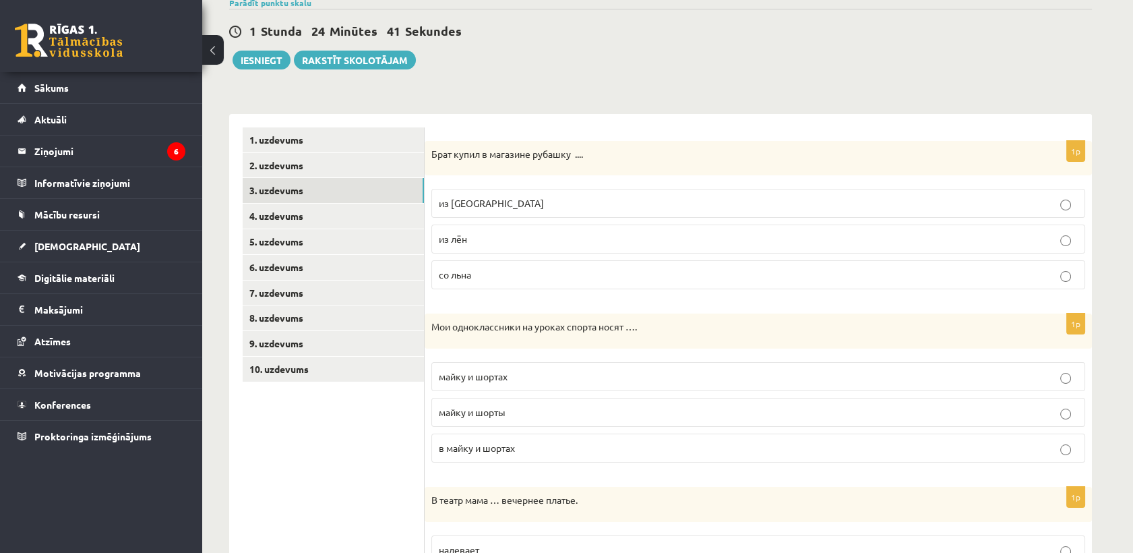
scroll to position [0, 0]
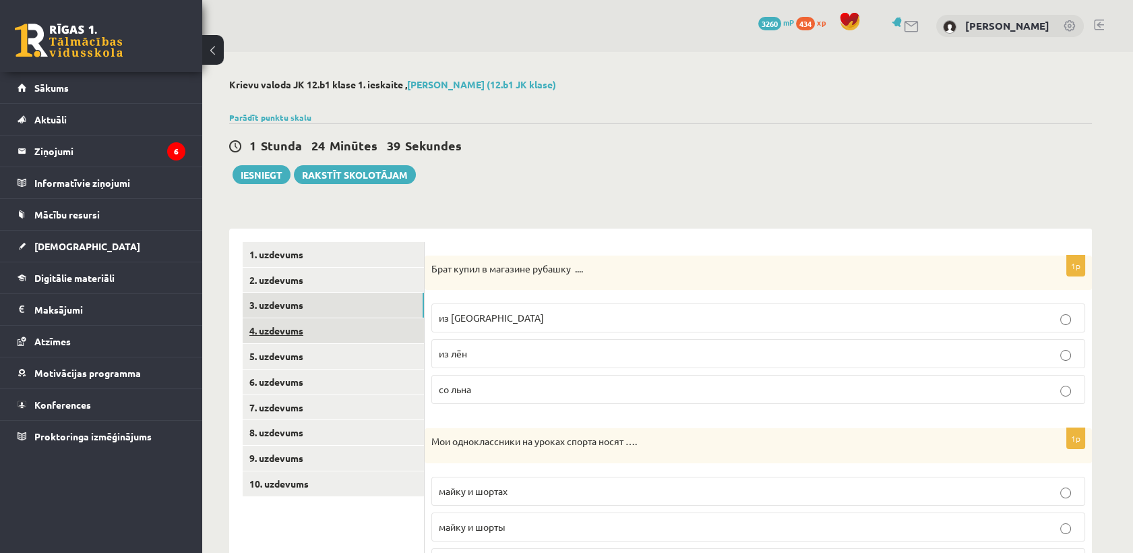
click at [348, 335] on link "4. uzdevums" at bounding box center [333, 330] width 181 height 25
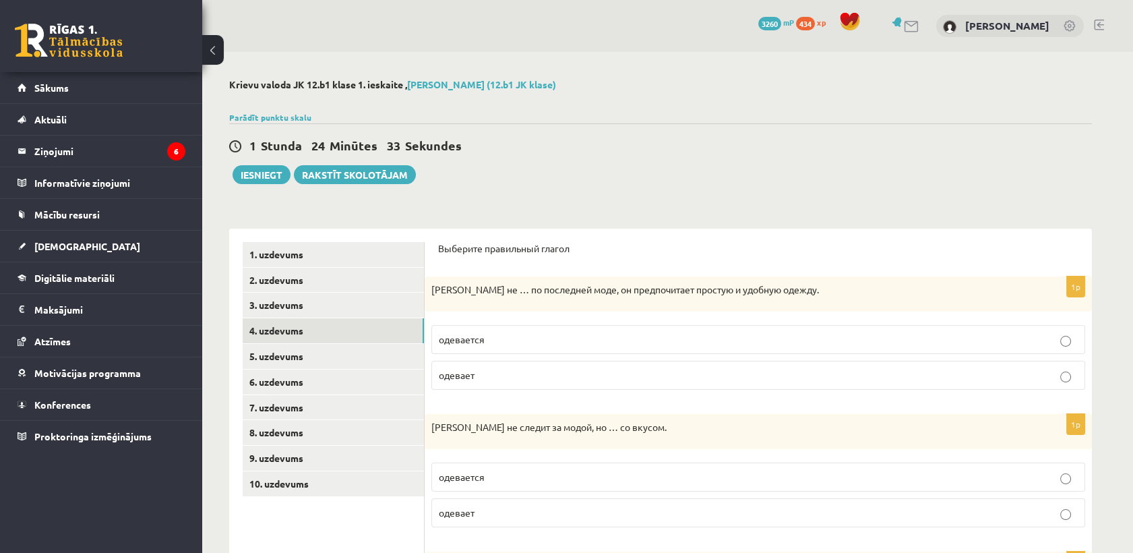
click at [502, 345] on p "одевается" at bounding box center [758, 339] width 639 height 14
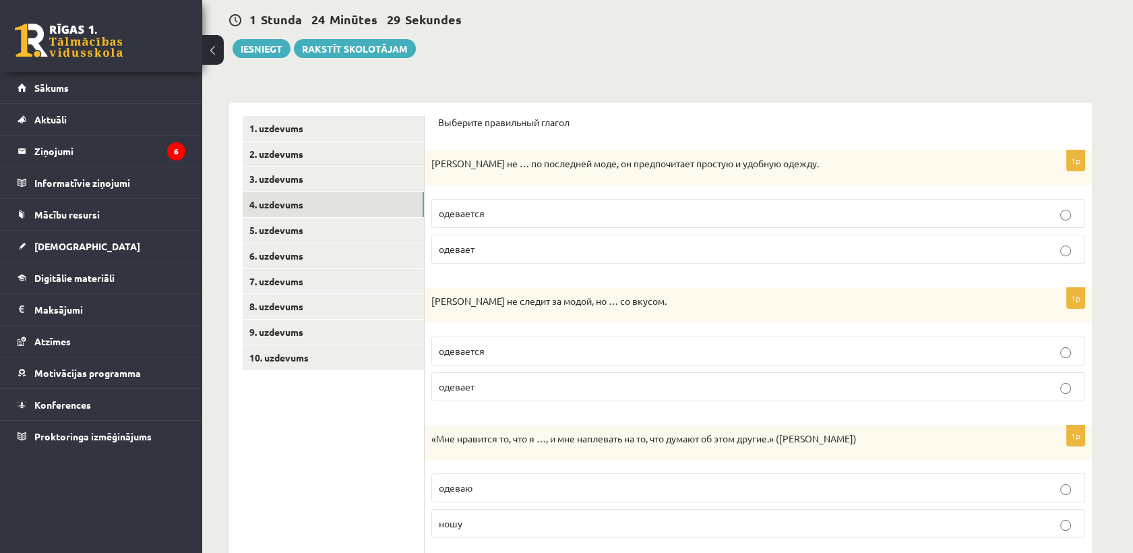
scroll to position [150, 0]
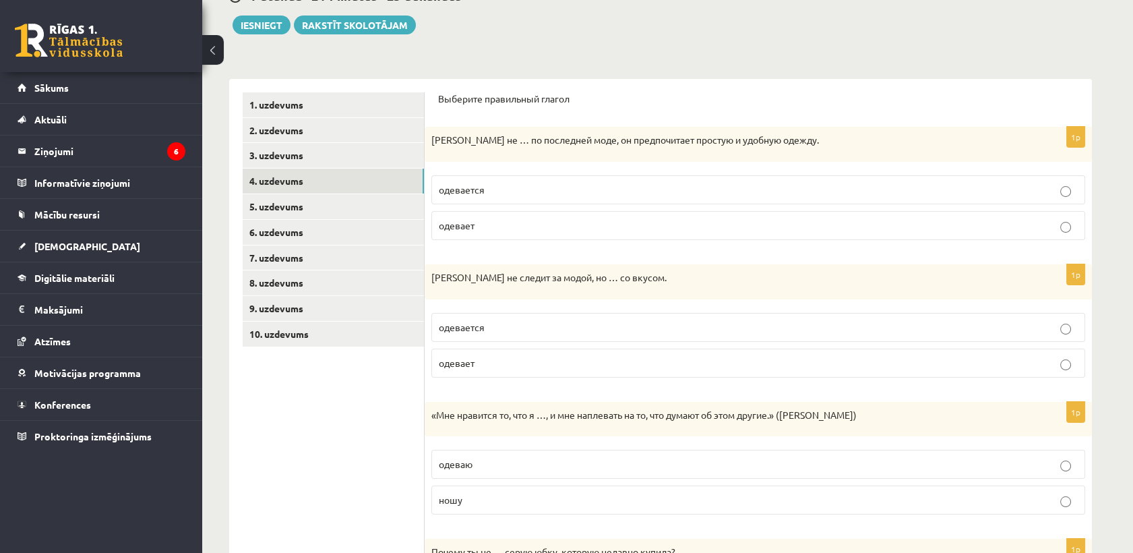
click at [508, 328] on p "одевается" at bounding box center [758, 327] width 639 height 14
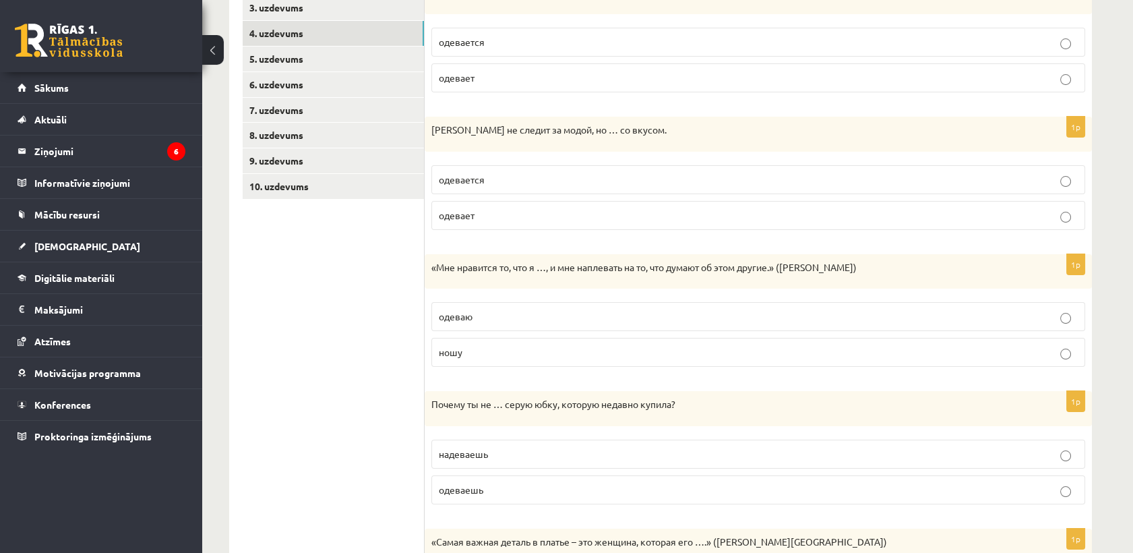
scroll to position [299, 0]
click at [510, 344] on p "ношу" at bounding box center [758, 350] width 639 height 14
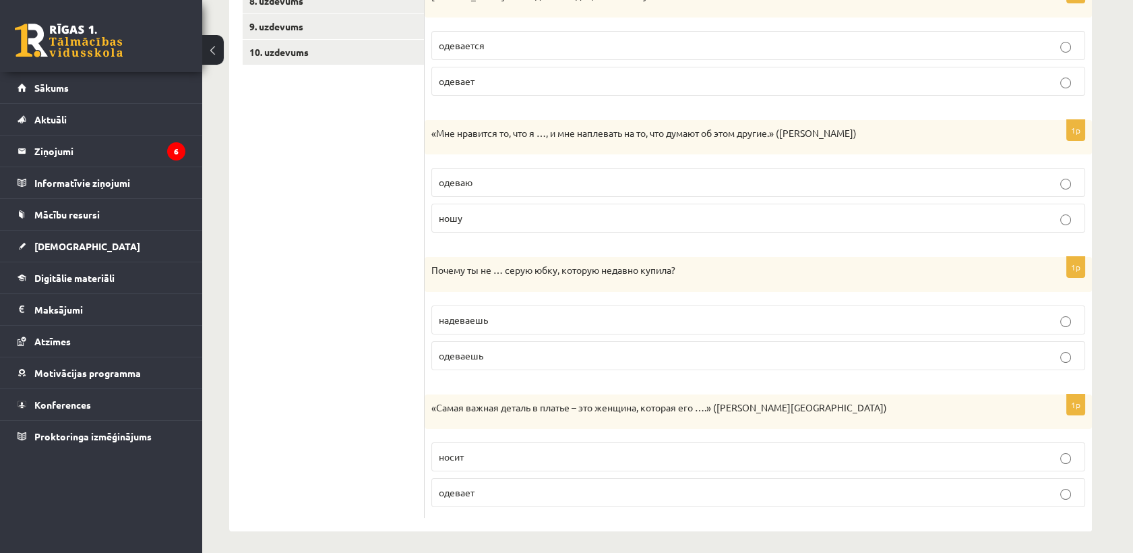
scroll to position [435, 0]
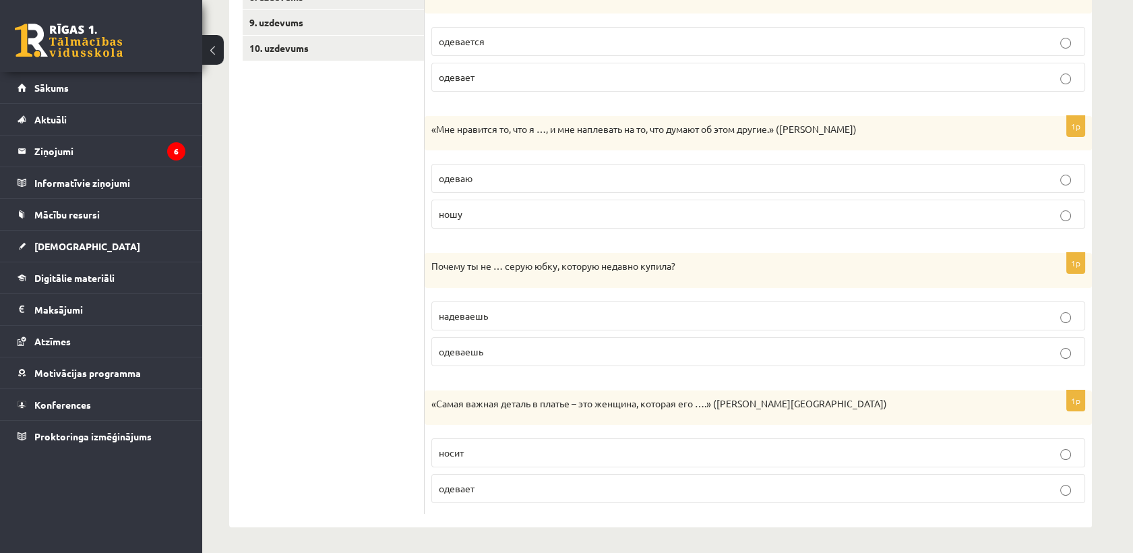
click at [507, 317] on p "надеваешь" at bounding box center [758, 316] width 639 height 14
click at [540, 451] on p "носит" at bounding box center [758, 452] width 639 height 14
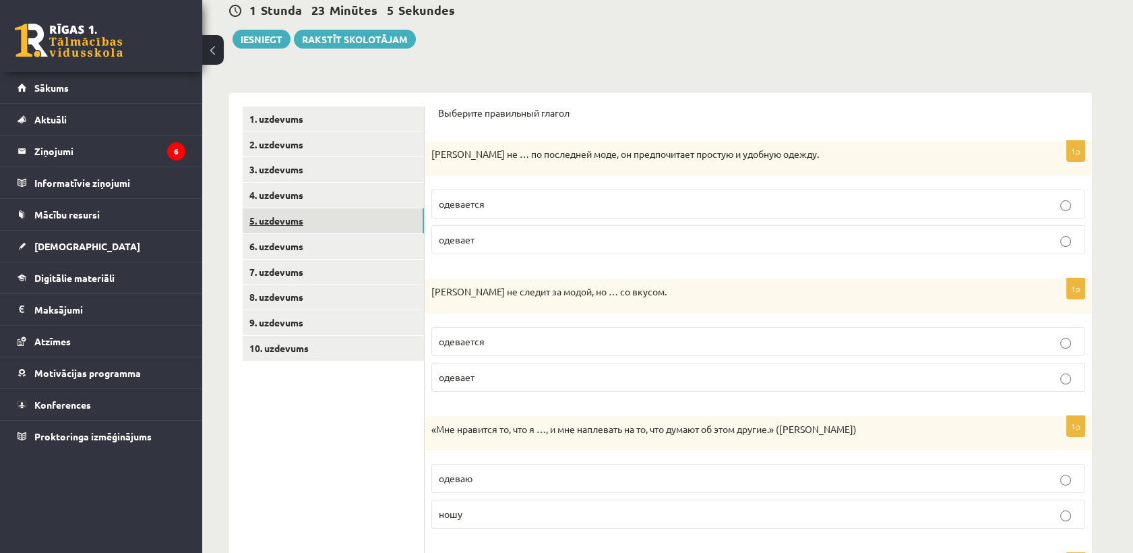
click at [336, 208] on link "5. uzdevums" at bounding box center [333, 220] width 181 height 25
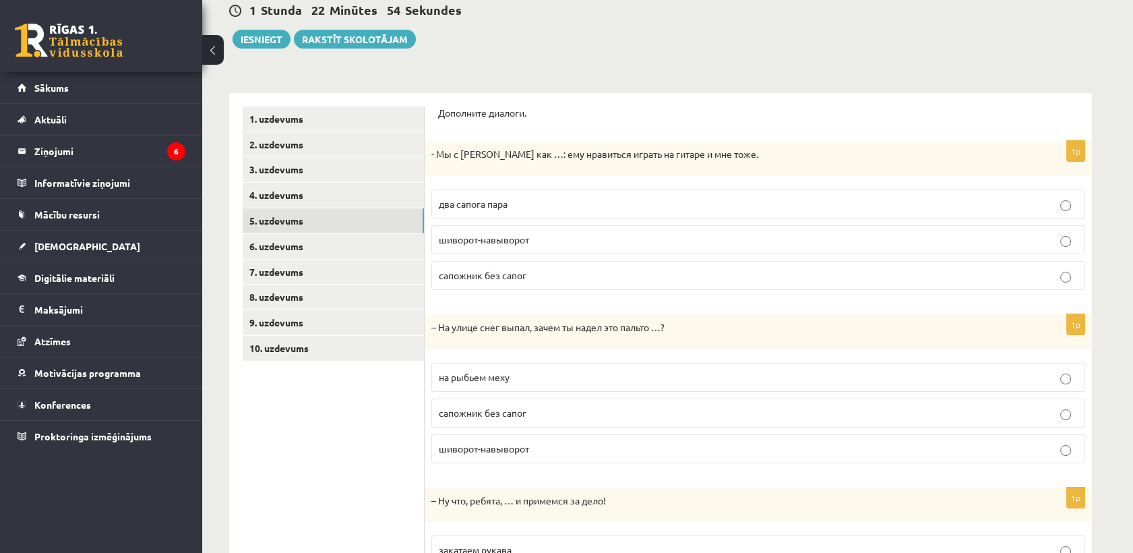
click at [515, 200] on p "два сапога пара" at bounding box center [758, 204] width 639 height 14
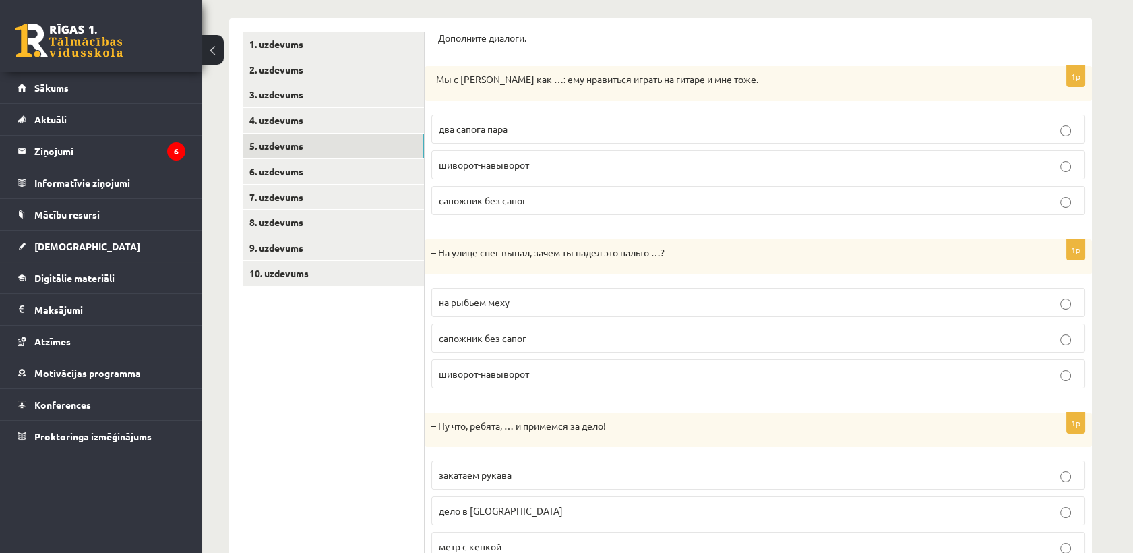
scroll to position [268, 0]
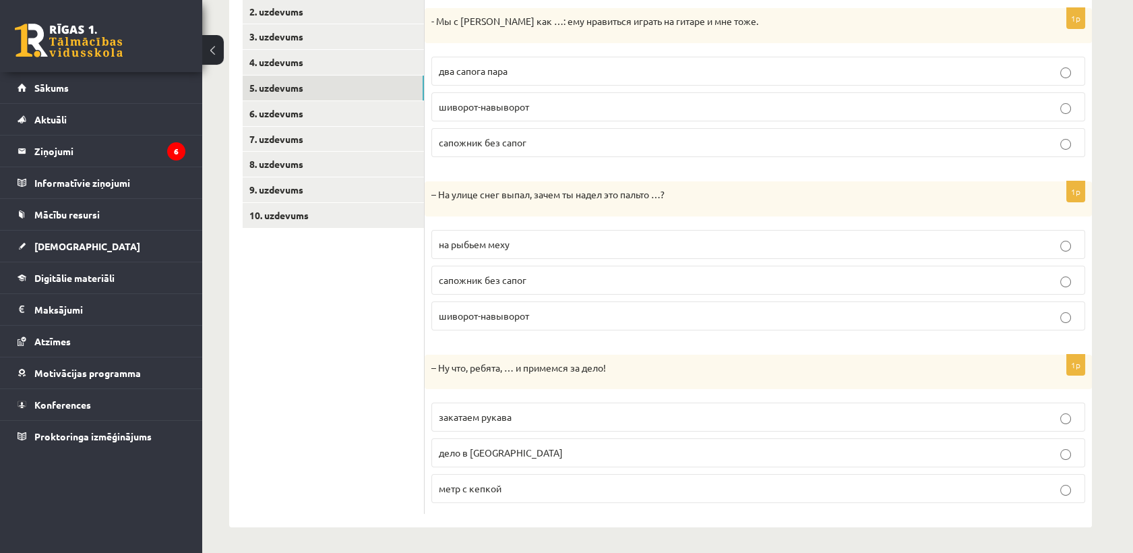
click at [540, 322] on label "шиворот-навыворот" at bounding box center [758, 315] width 654 height 29
click at [502, 418] on span "закатаем рукава" at bounding box center [475, 416] width 73 height 12
click at [275, 111] on link "6. uzdevums" at bounding box center [333, 113] width 181 height 25
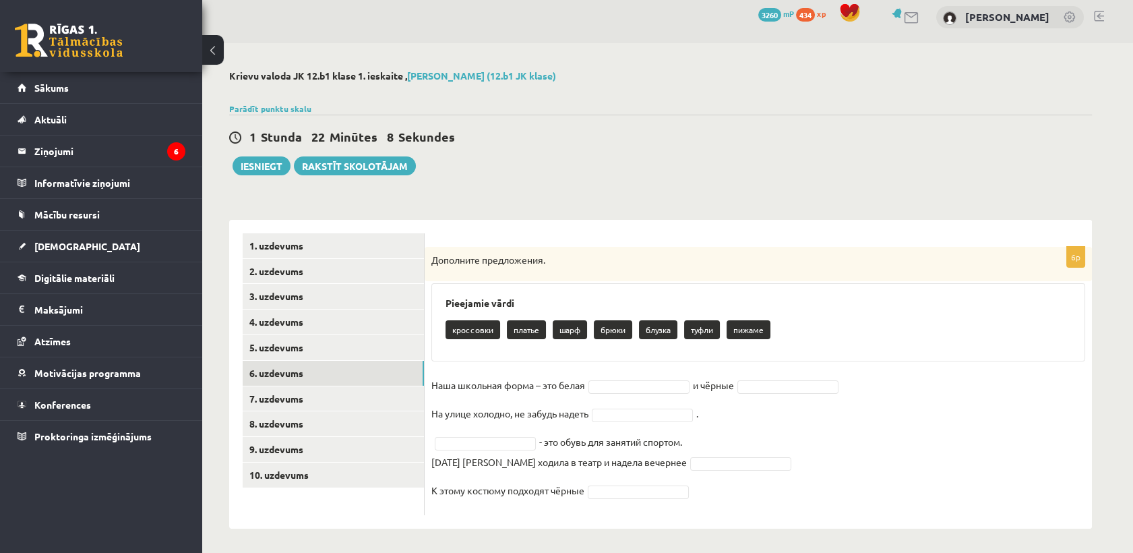
scroll to position [11, 0]
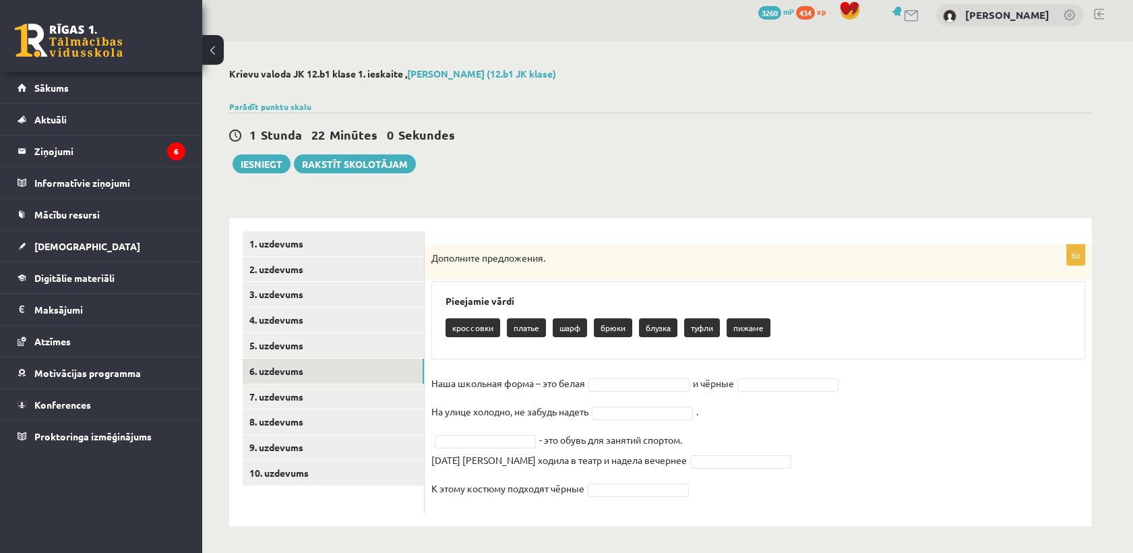
click at [642, 371] on div "6p Дополните предложения. Pieejamie vārdi кроссовки платье шарф брюки блузка ту…" at bounding box center [758, 379] width 667 height 268
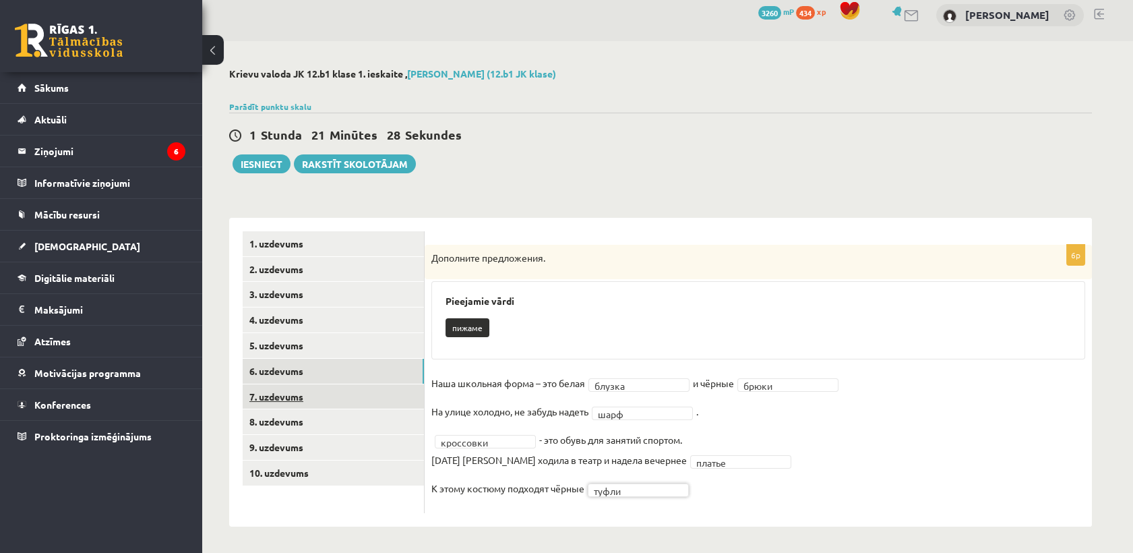
click at [312, 389] on link "7. uzdevums" at bounding box center [333, 396] width 181 height 25
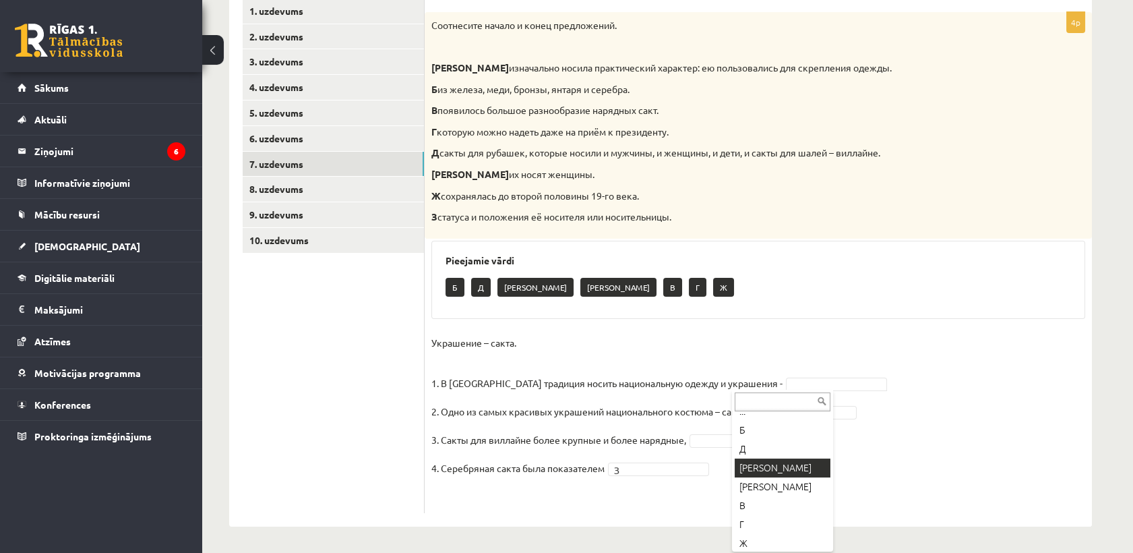
scroll to position [16, 0]
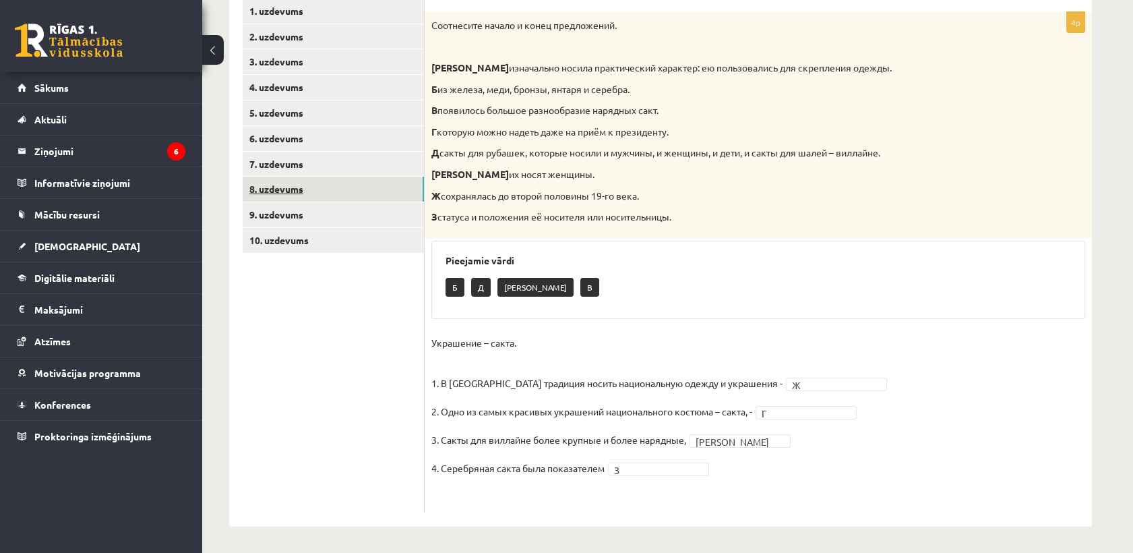
click at [376, 189] on link "8. uzdevums" at bounding box center [333, 189] width 181 height 25
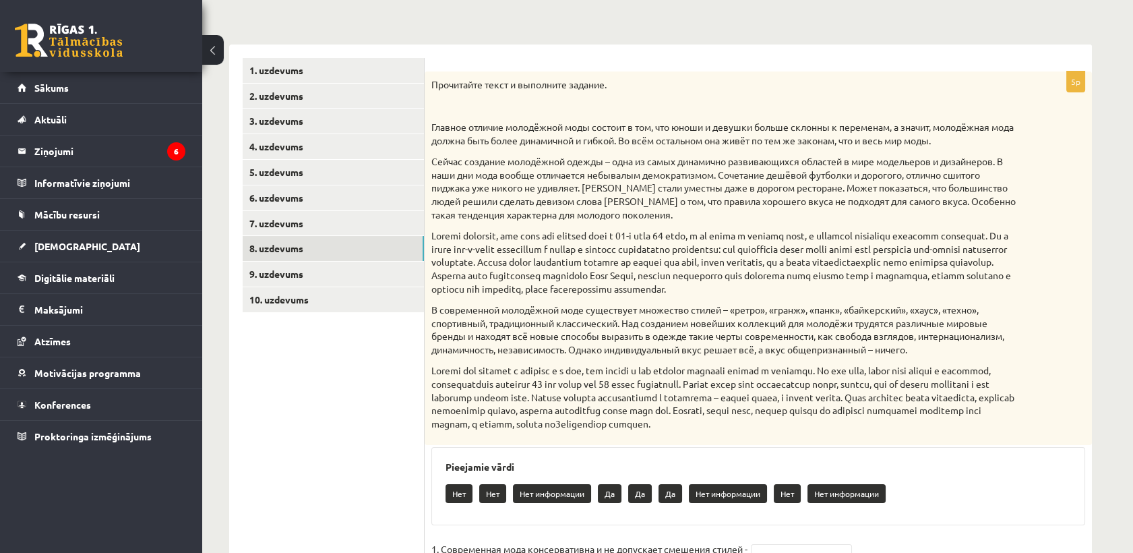
scroll to position [284, 0]
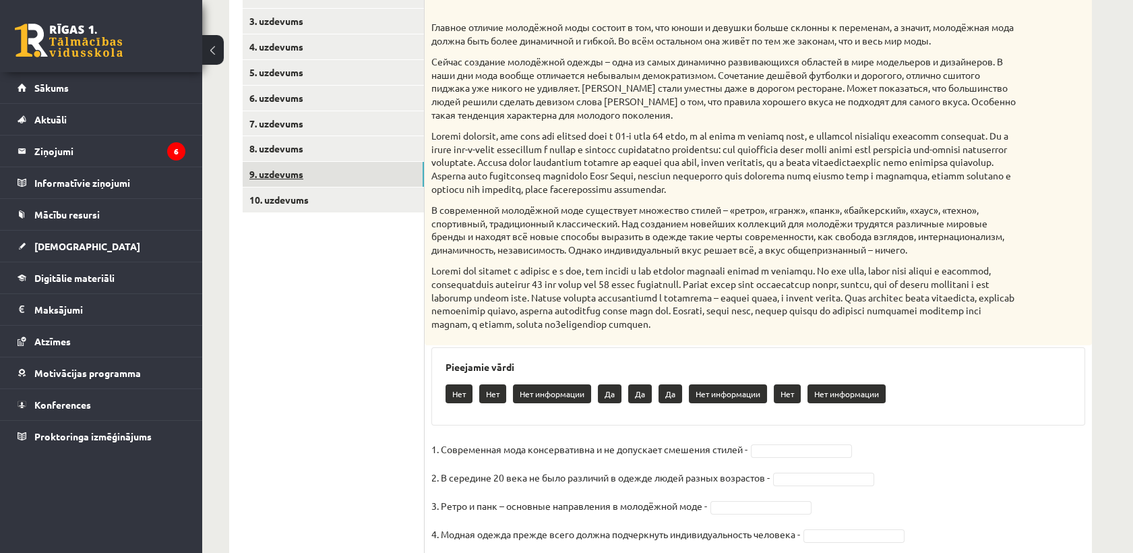
click at [325, 175] on link "9. uzdevums" at bounding box center [333, 174] width 181 height 25
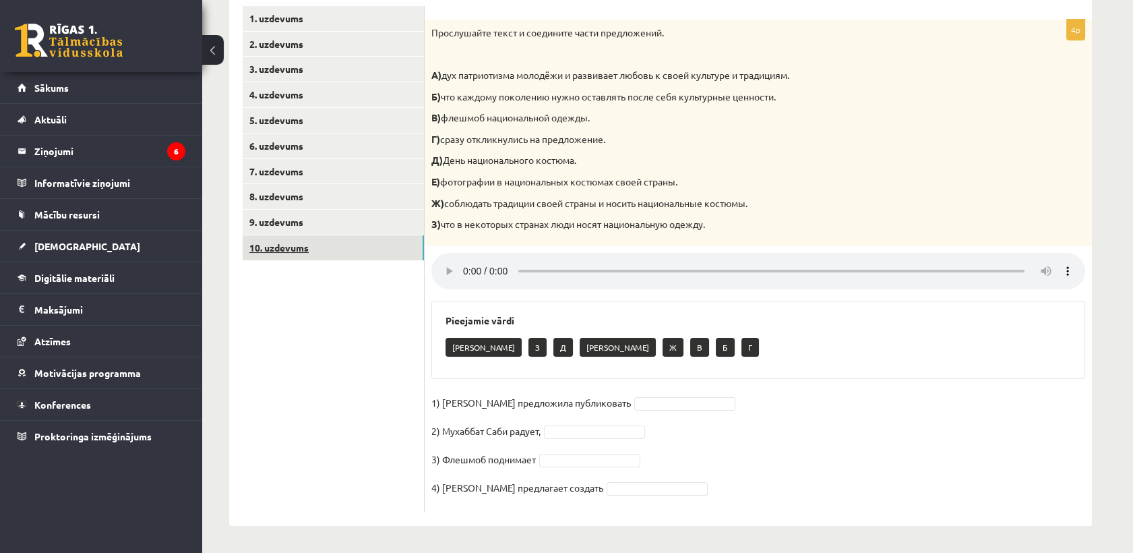
click at [330, 241] on link "10. uzdevums" at bounding box center [333, 247] width 181 height 25
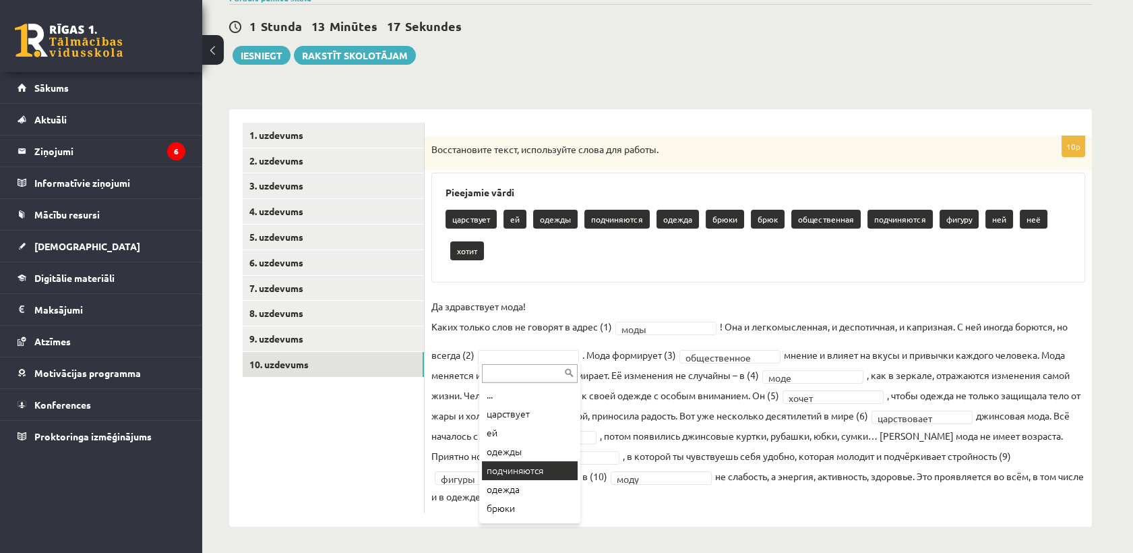
scroll to position [88, 0]
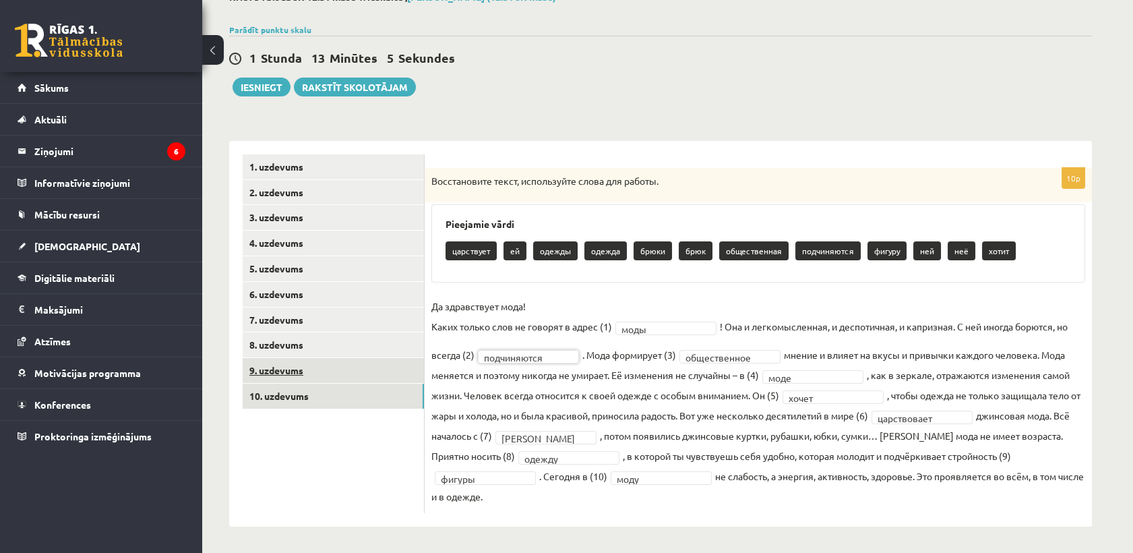
click at [305, 369] on link "9. uzdevums" at bounding box center [333, 370] width 181 height 25
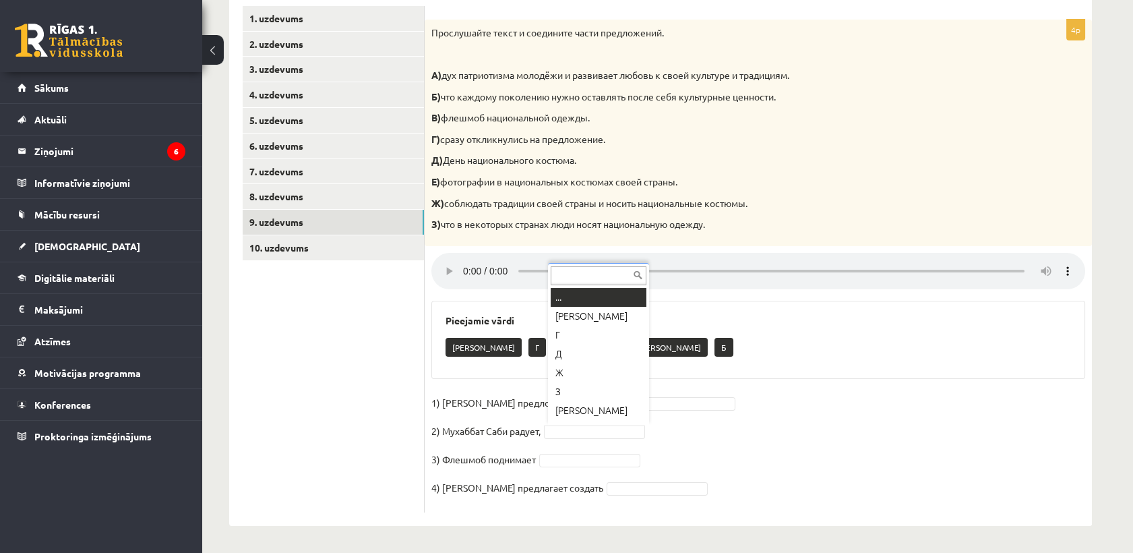
scroll to position [16, 0]
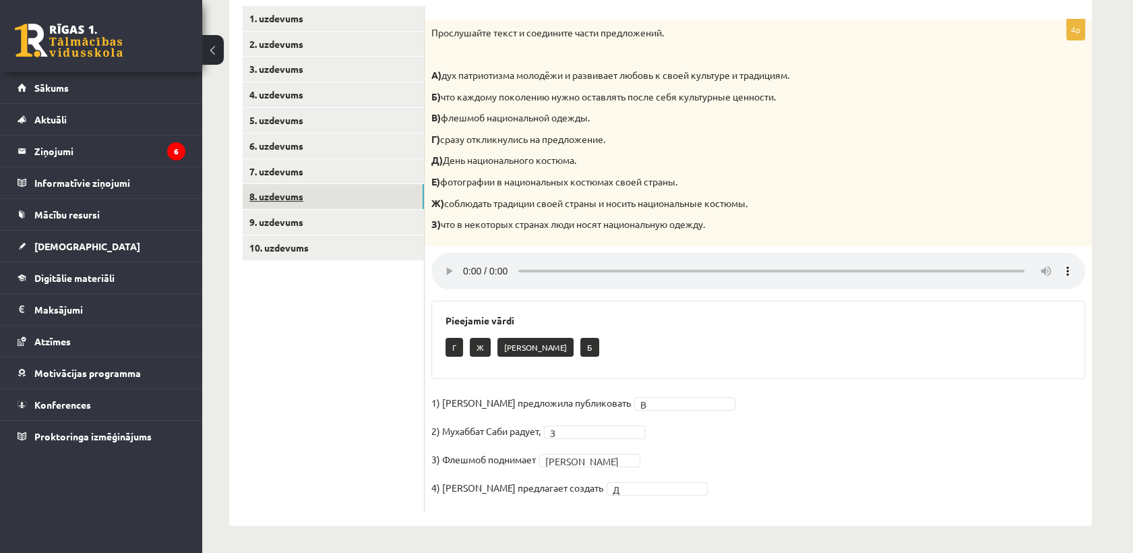
click at [336, 195] on link "8. uzdevums" at bounding box center [333, 196] width 181 height 25
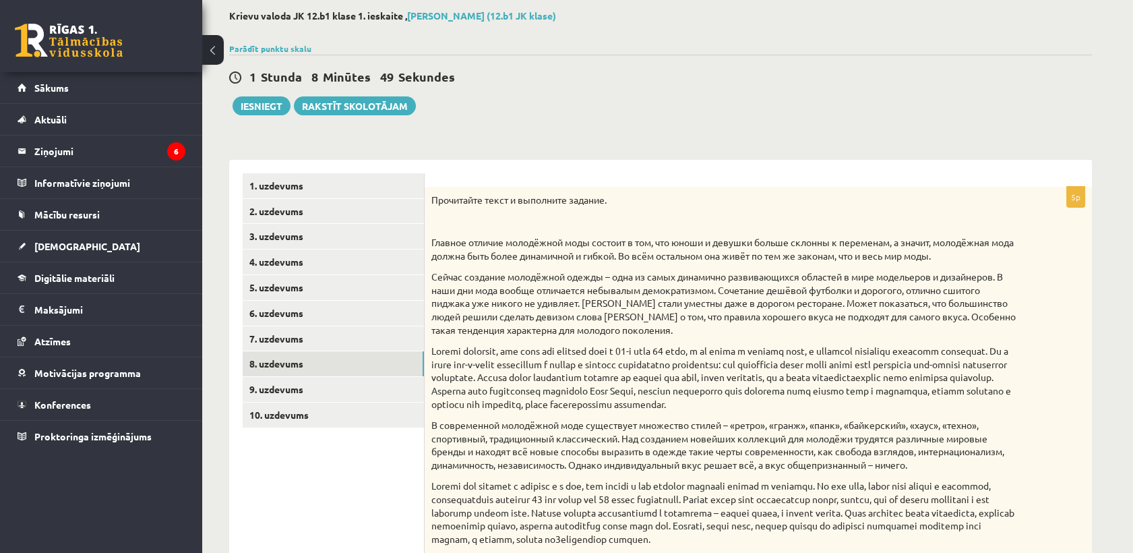
scroll to position [59, 0]
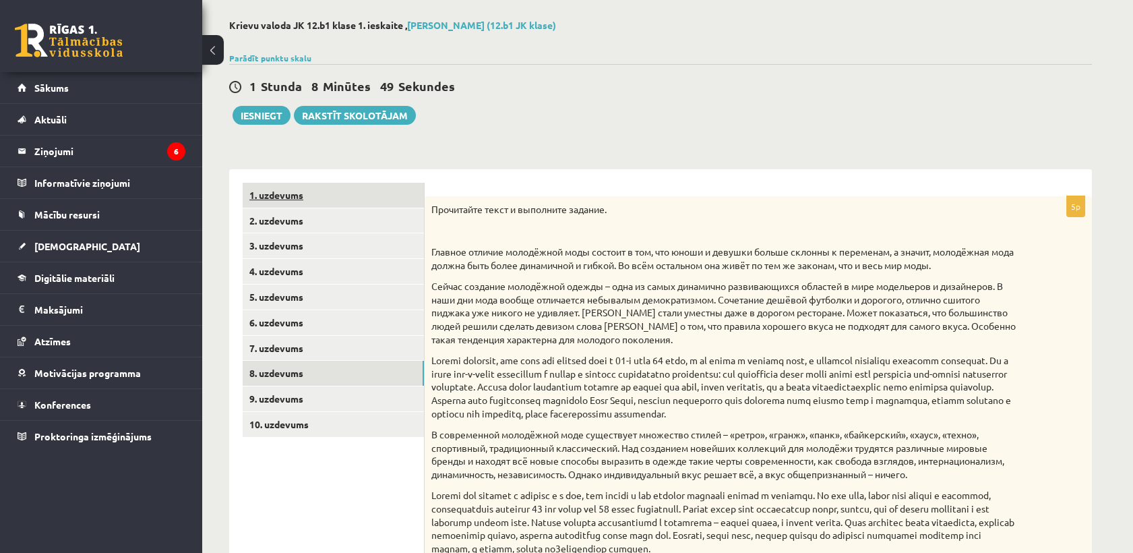
click at [318, 198] on link "1. uzdevums" at bounding box center [333, 195] width 181 height 25
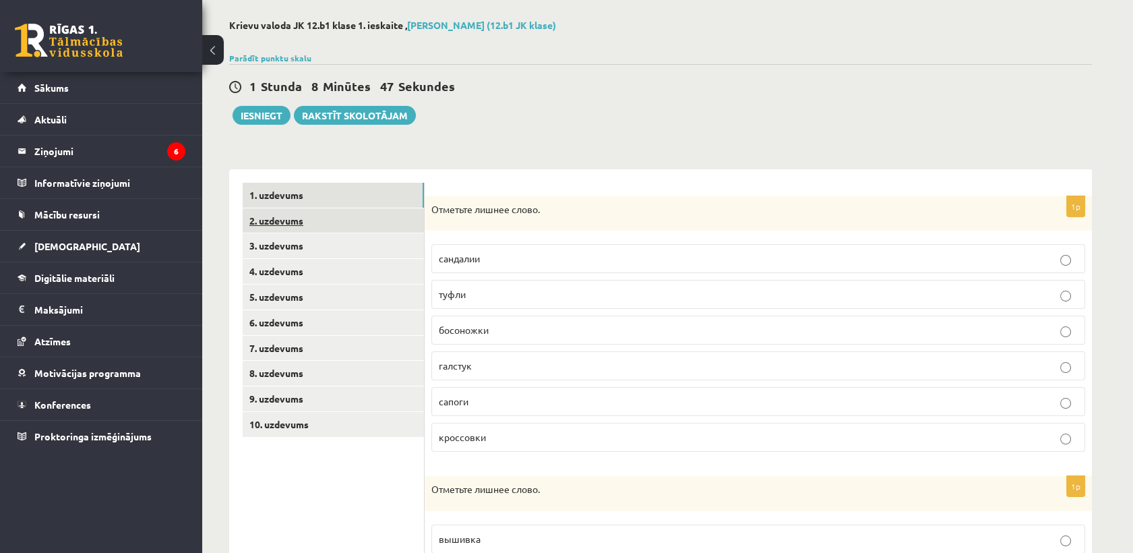
click at [327, 219] on link "2. uzdevums" at bounding box center [333, 220] width 181 height 25
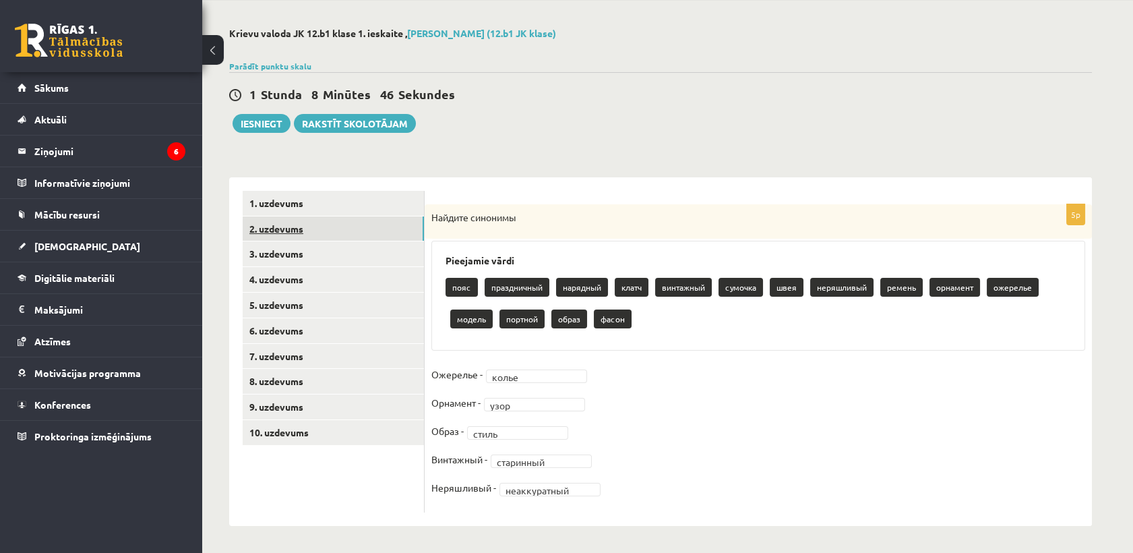
scroll to position [51, 0]
click at [325, 250] on link "3. uzdevums" at bounding box center [333, 253] width 181 height 25
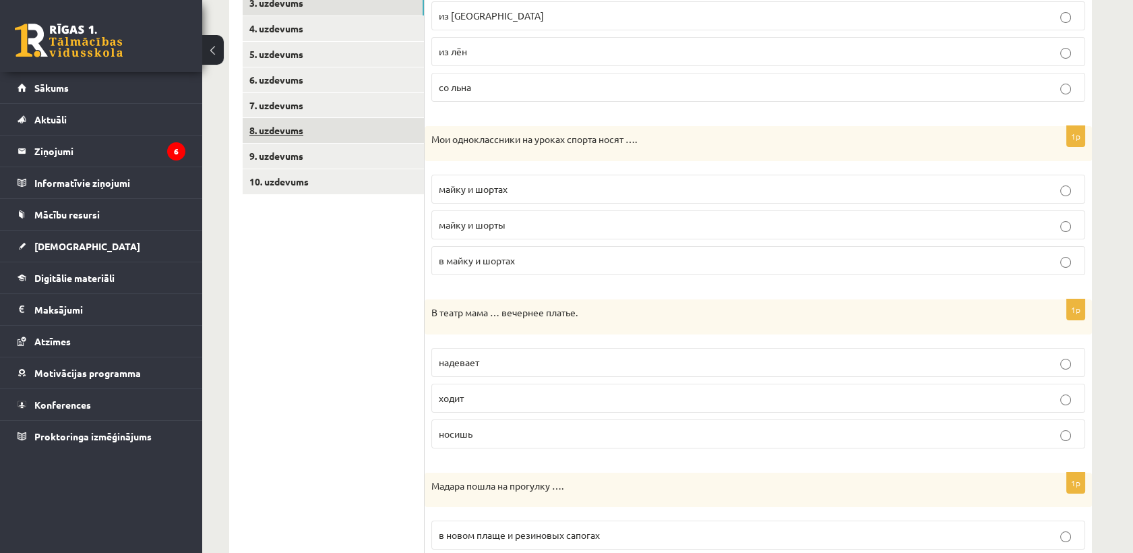
scroll to position [276, 0]
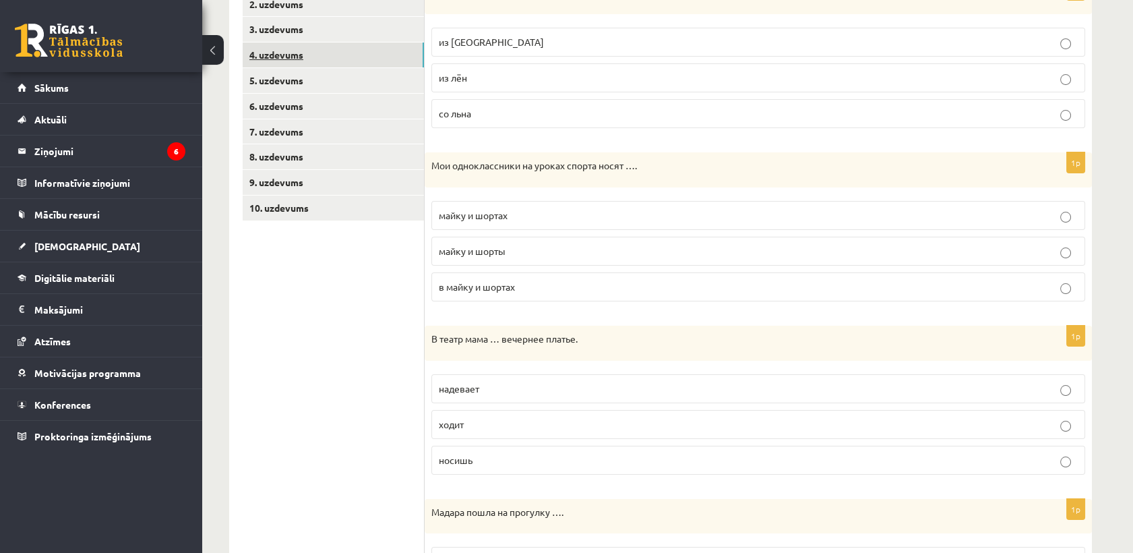
click at [340, 49] on link "4. uzdevums" at bounding box center [333, 54] width 181 height 25
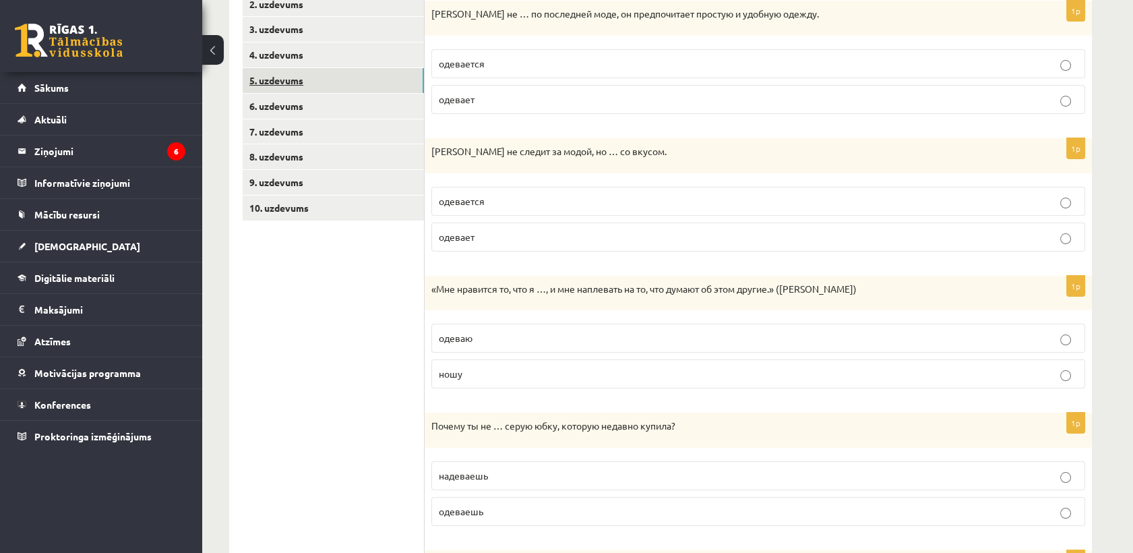
click at [346, 88] on link "5. uzdevums" at bounding box center [333, 80] width 181 height 25
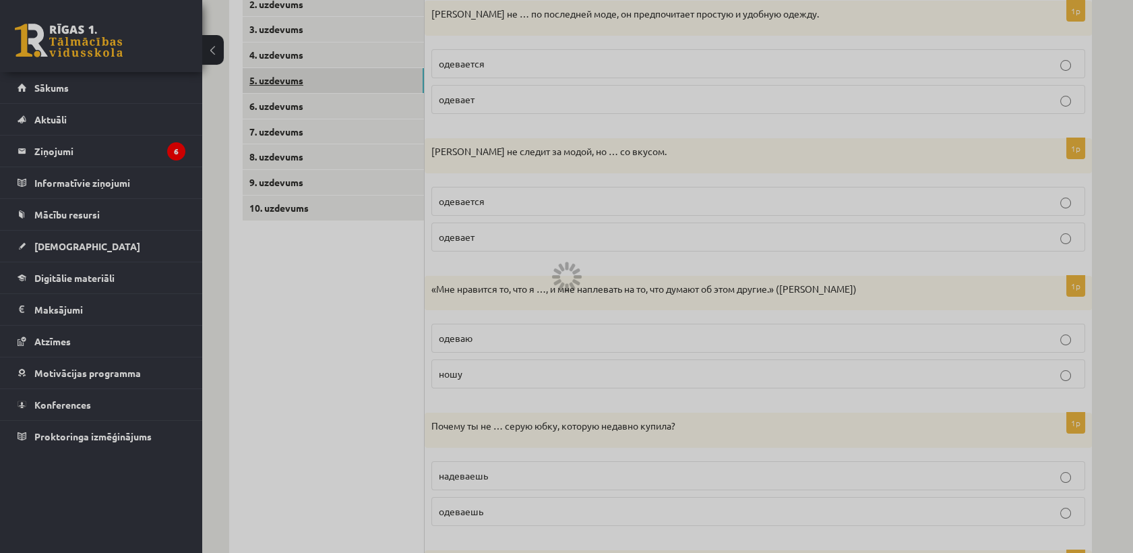
scroll to position [268, 0]
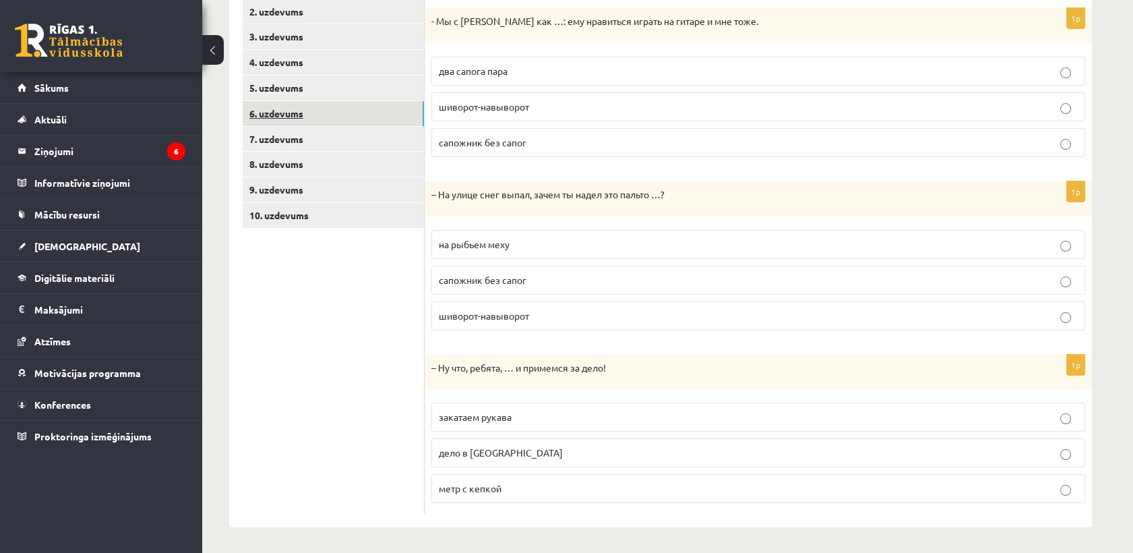
click at [350, 124] on link "6. uzdevums" at bounding box center [333, 113] width 181 height 25
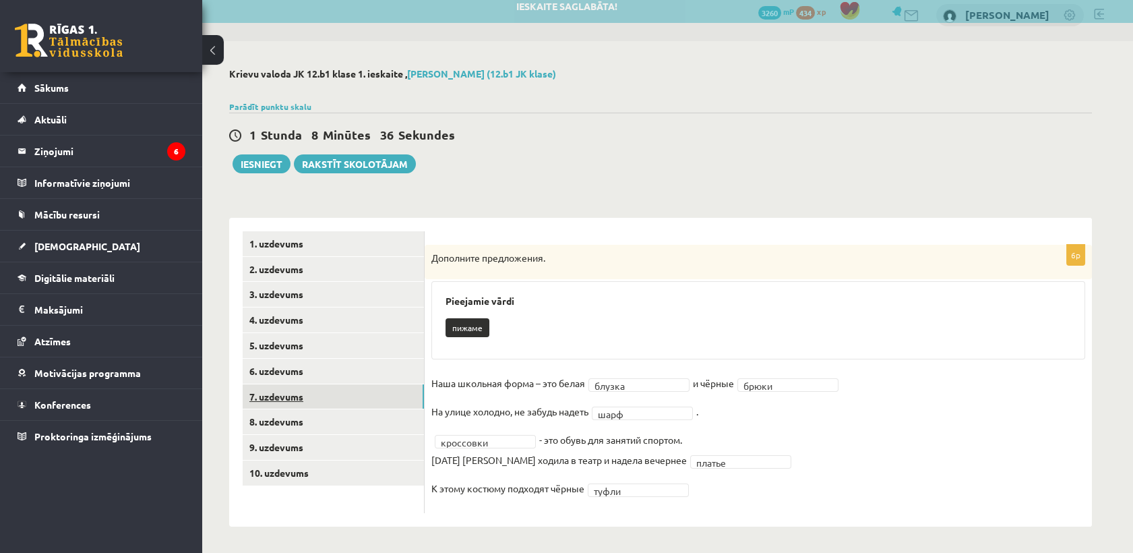
click at [323, 392] on link "7. uzdevums" at bounding box center [333, 396] width 181 height 25
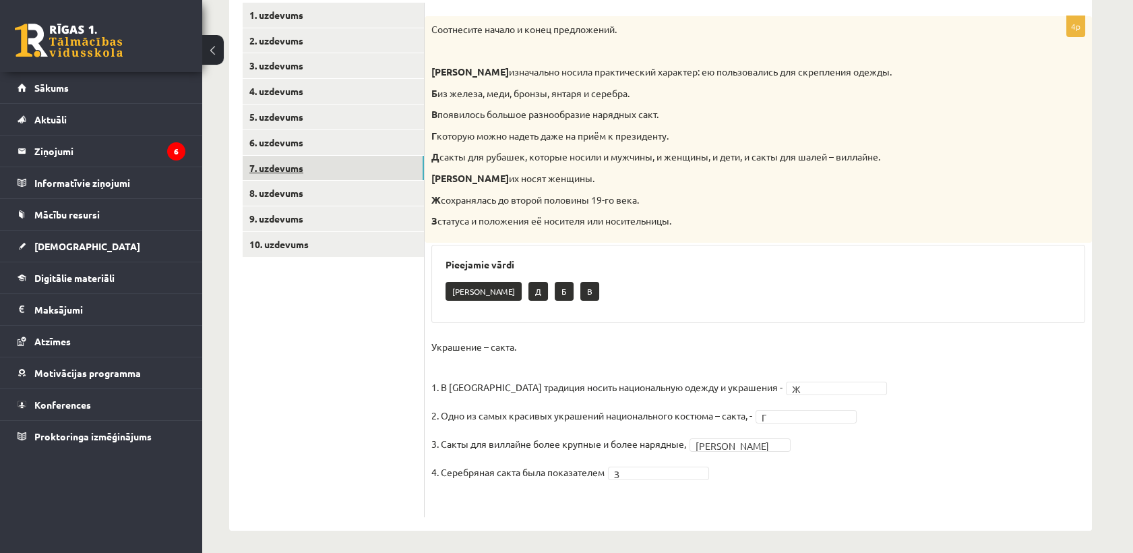
scroll to position [243, 0]
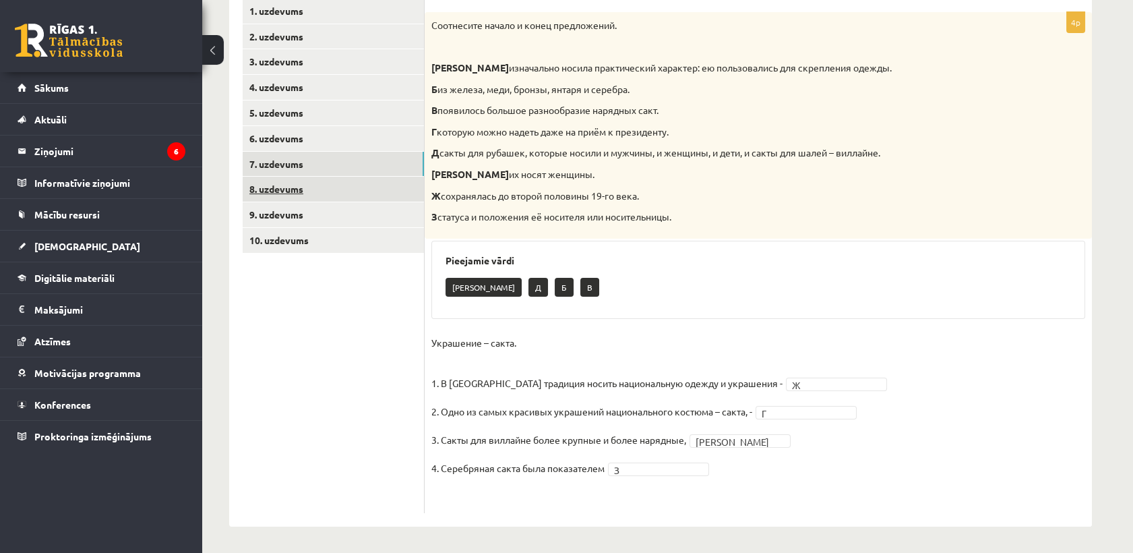
click at [286, 187] on link "8. uzdevums" at bounding box center [333, 189] width 181 height 25
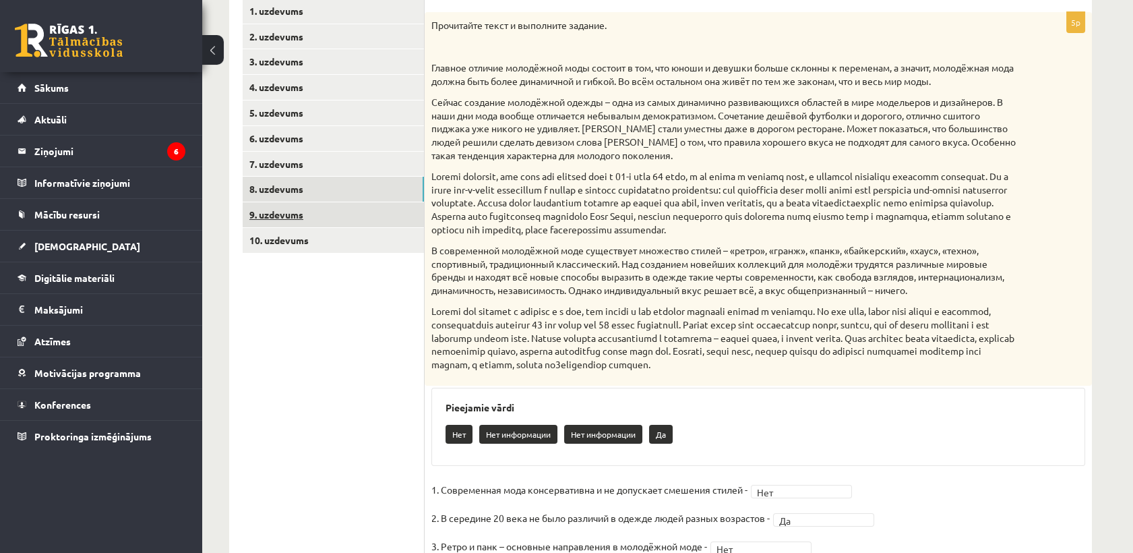
click at [293, 218] on link "9. uzdevums" at bounding box center [333, 214] width 181 height 25
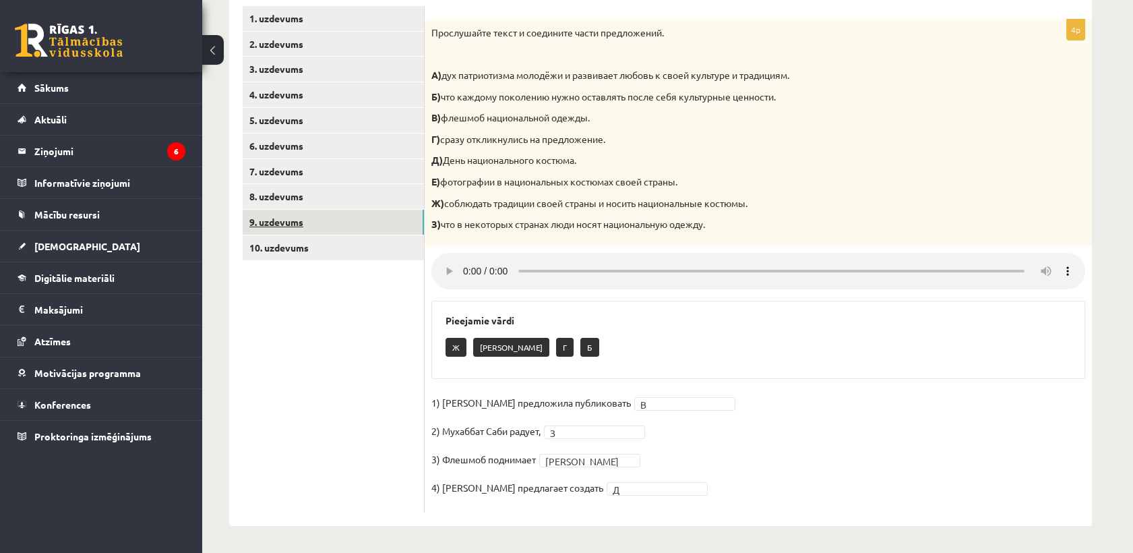
scroll to position [236, 0]
click at [301, 248] on link "10. uzdevums" at bounding box center [333, 247] width 181 height 25
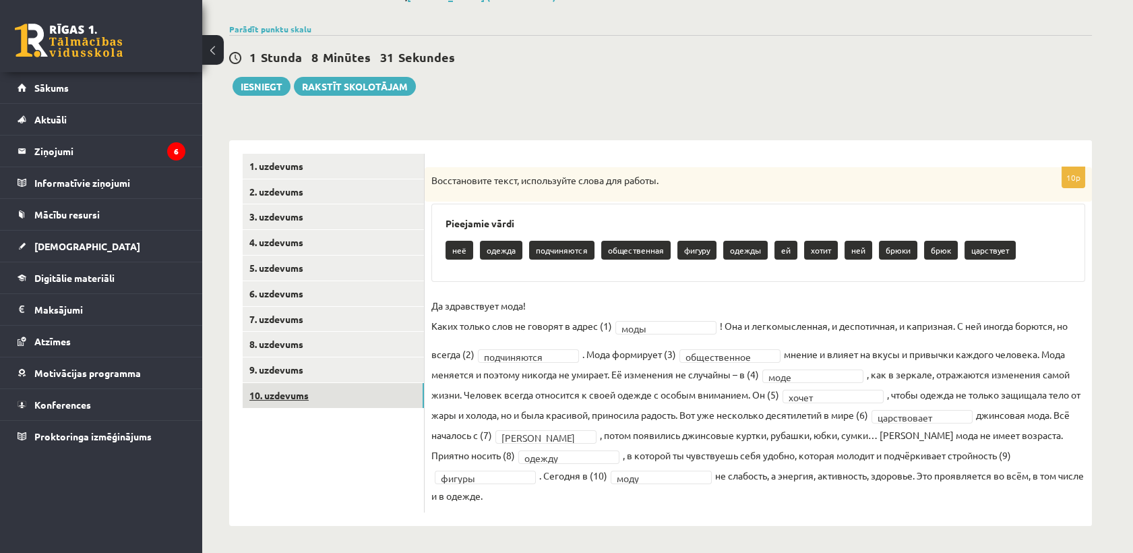
scroll to position [88, 0]
click at [252, 85] on button "Iesniegt" at bounding box center [261, 86] width 58 height 19
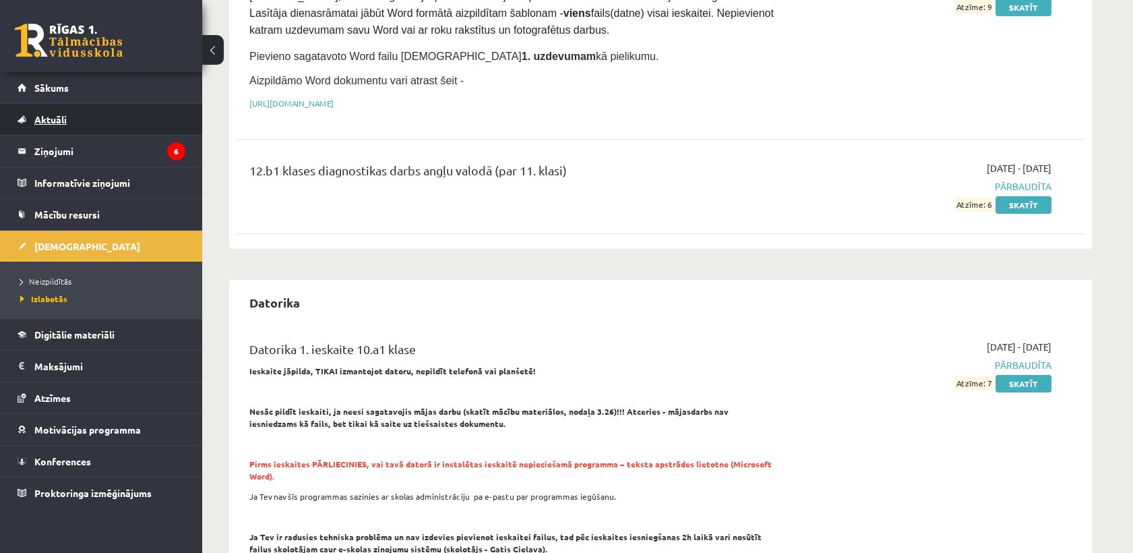
scroll to position [224, 0]
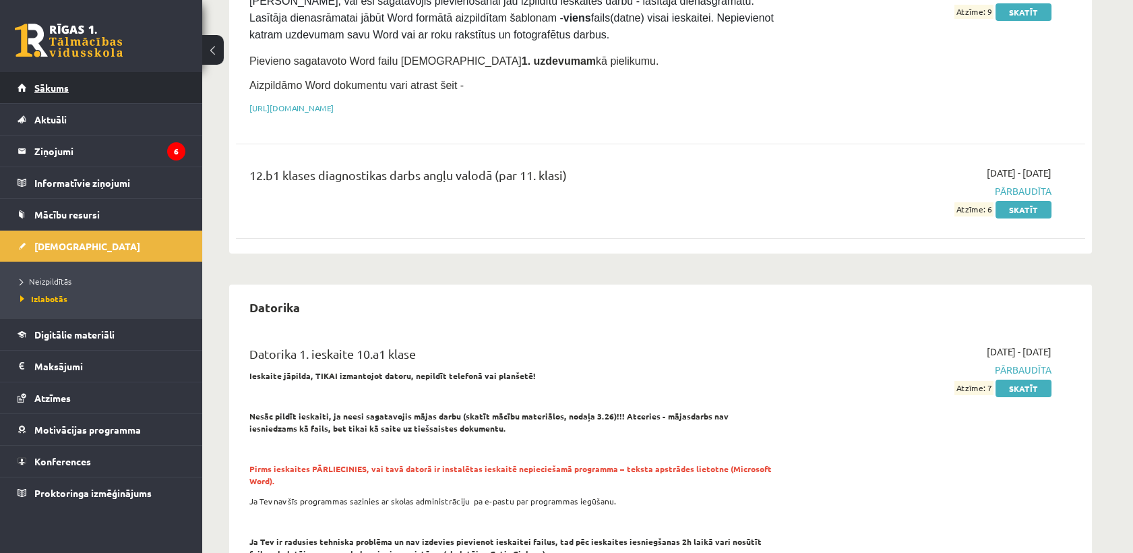
click at [49, 91] on span "Sākums" at bounding box center [51, 88] width 34 height 12
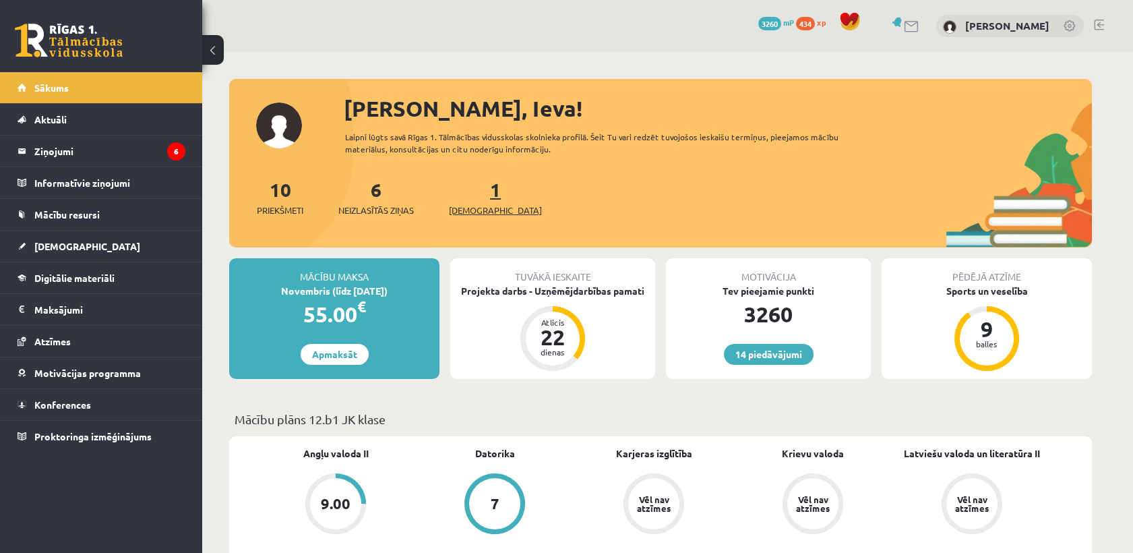
click at [478, 195] on link "1 Ieskaites" at bounding box center [495, 197] width 93 height 40
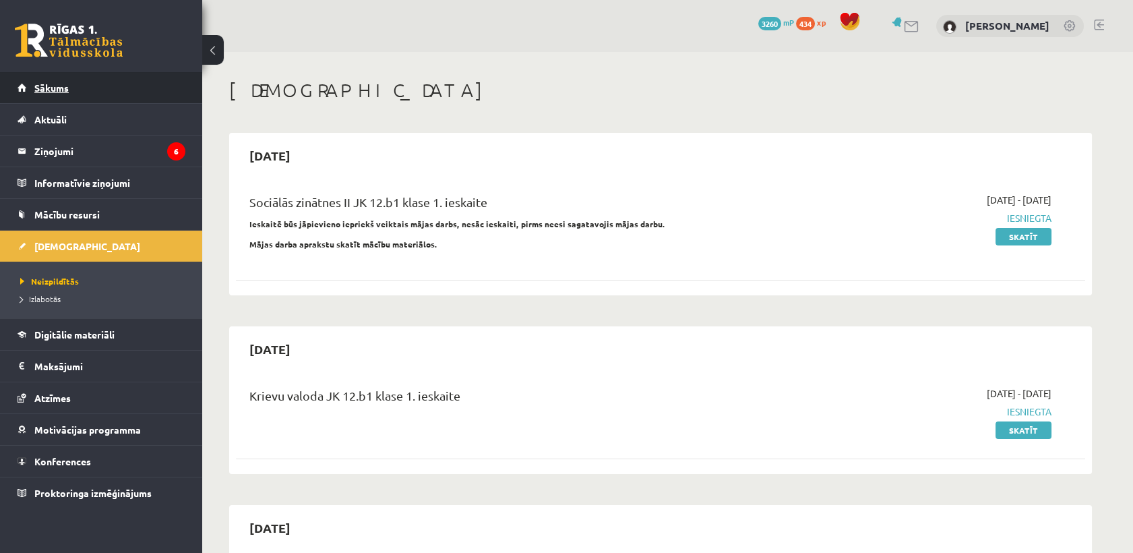
click at [84, 88] on link "Sākums" at bounding box center [102, 87] width 168 height 31
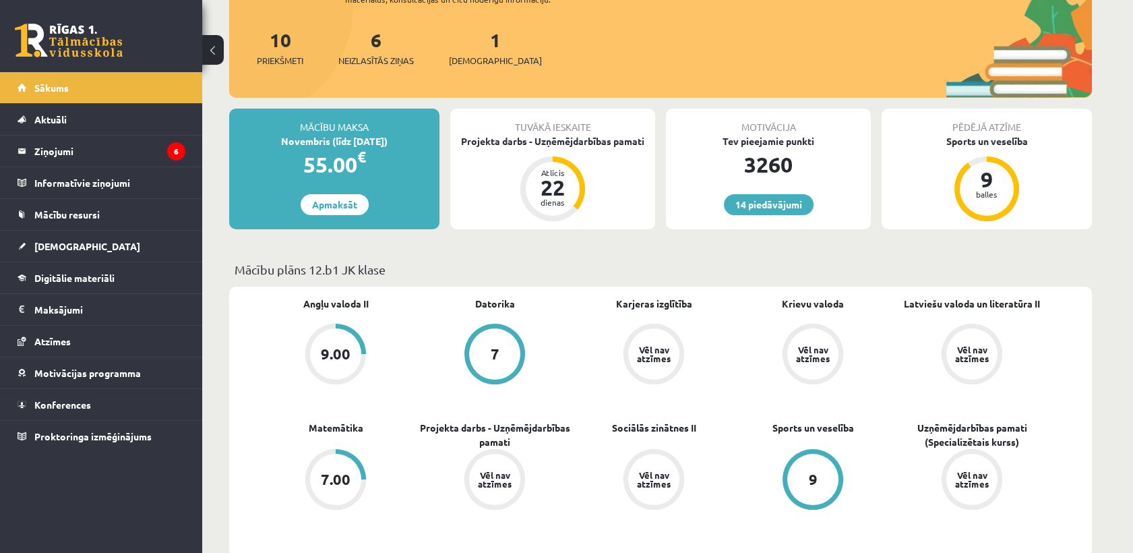
scroll to position [75, 0]
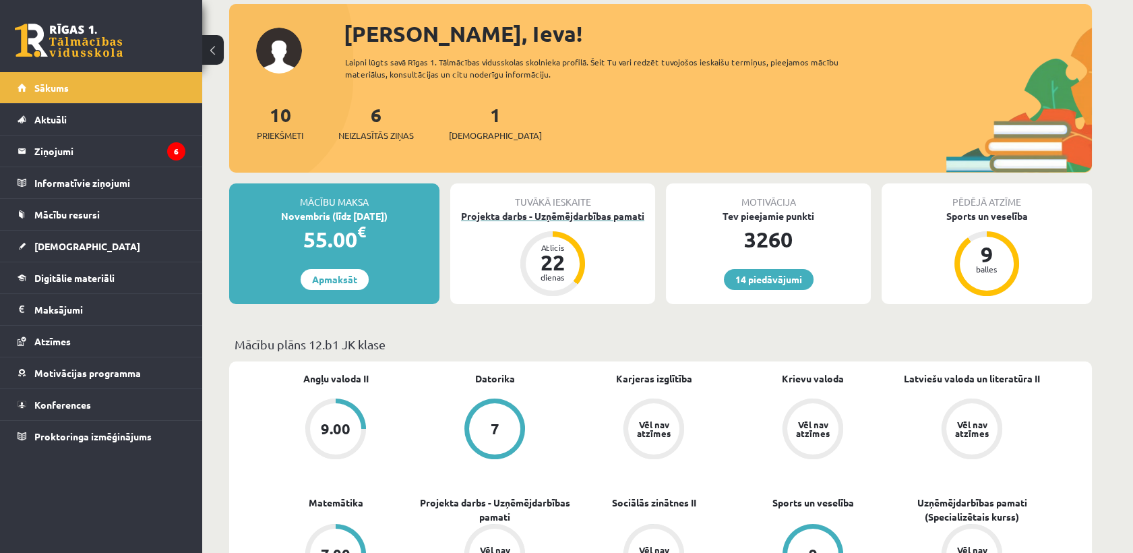
click at [570, 217] on div "Projekta darbs - Uzņēmējdarbības pamati" at bounding box center [552, 216] width 205 height 14
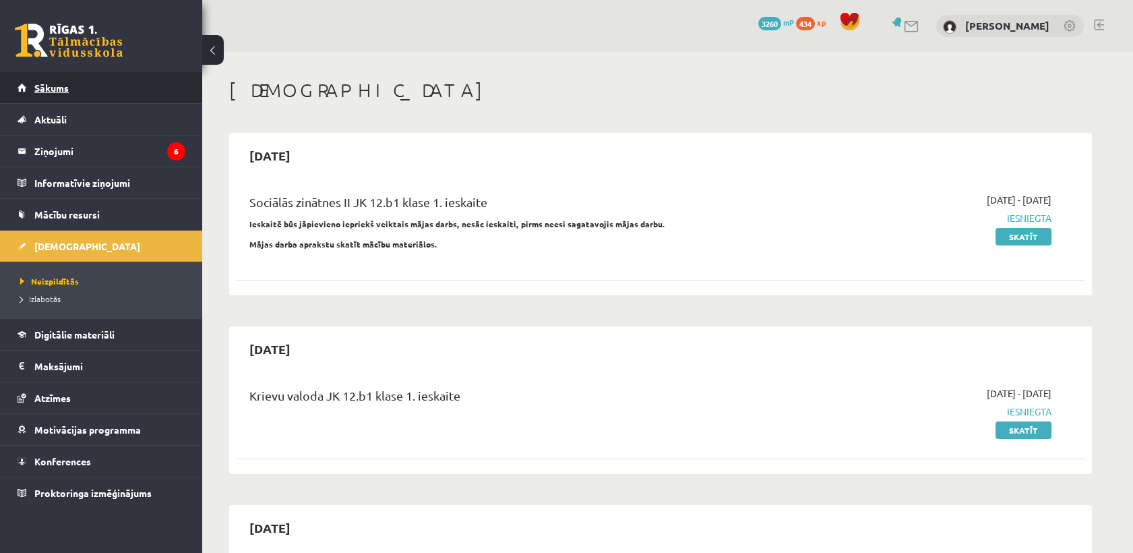
click at [112, 94] on link "Sākums" at bounding box center [102, 87] width 168 height 31
